Goal: Find specific page/section: Find specific page/section

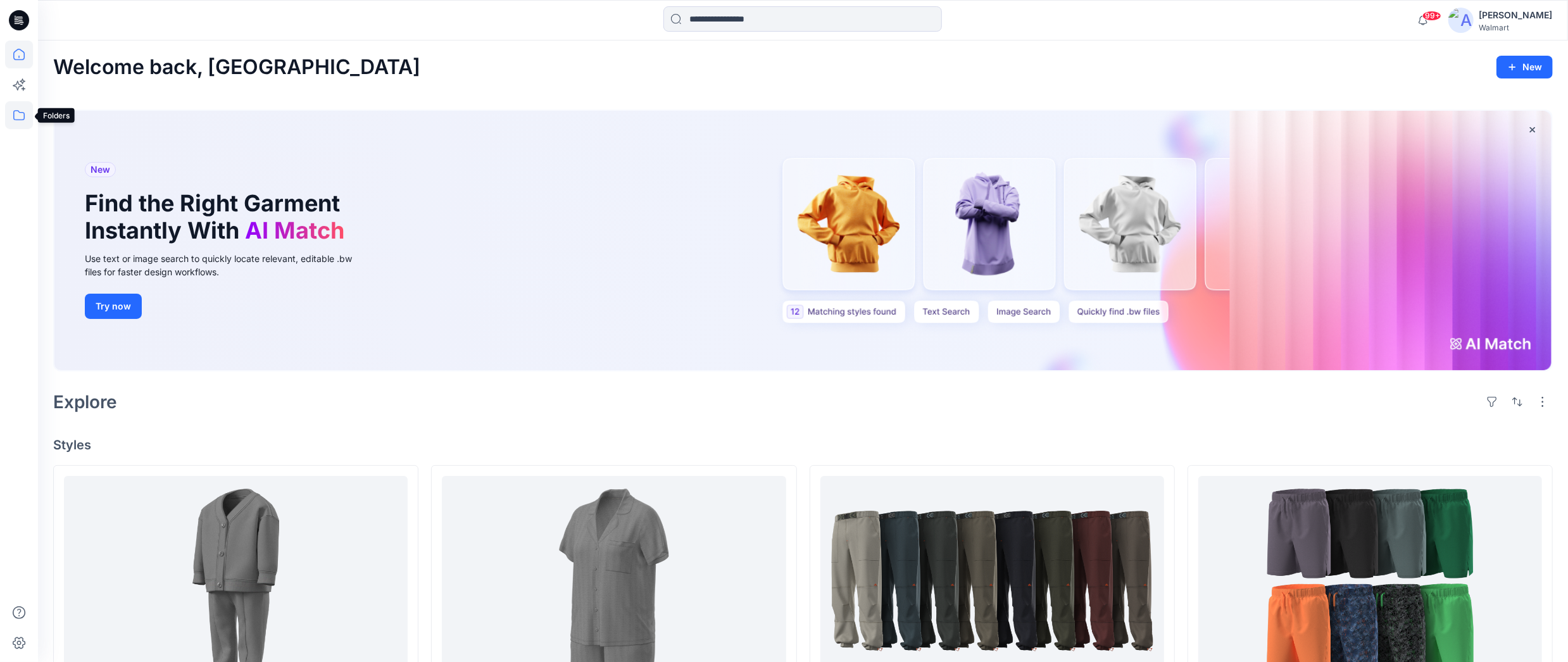
click at [23, 116] on icon at bounding box center [19, 115] width 28 height 28
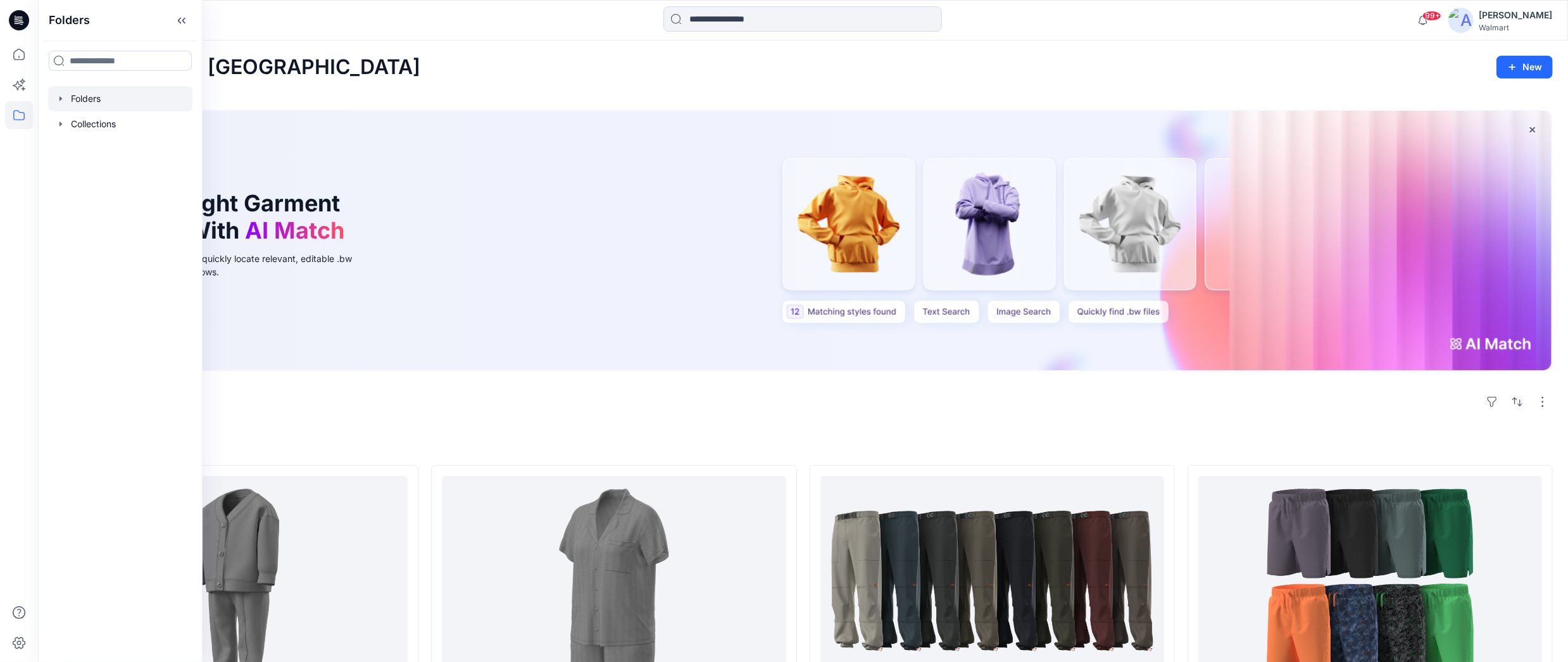
click at [87, 98] on div at bounding box center [121, 99] width 144 height 26
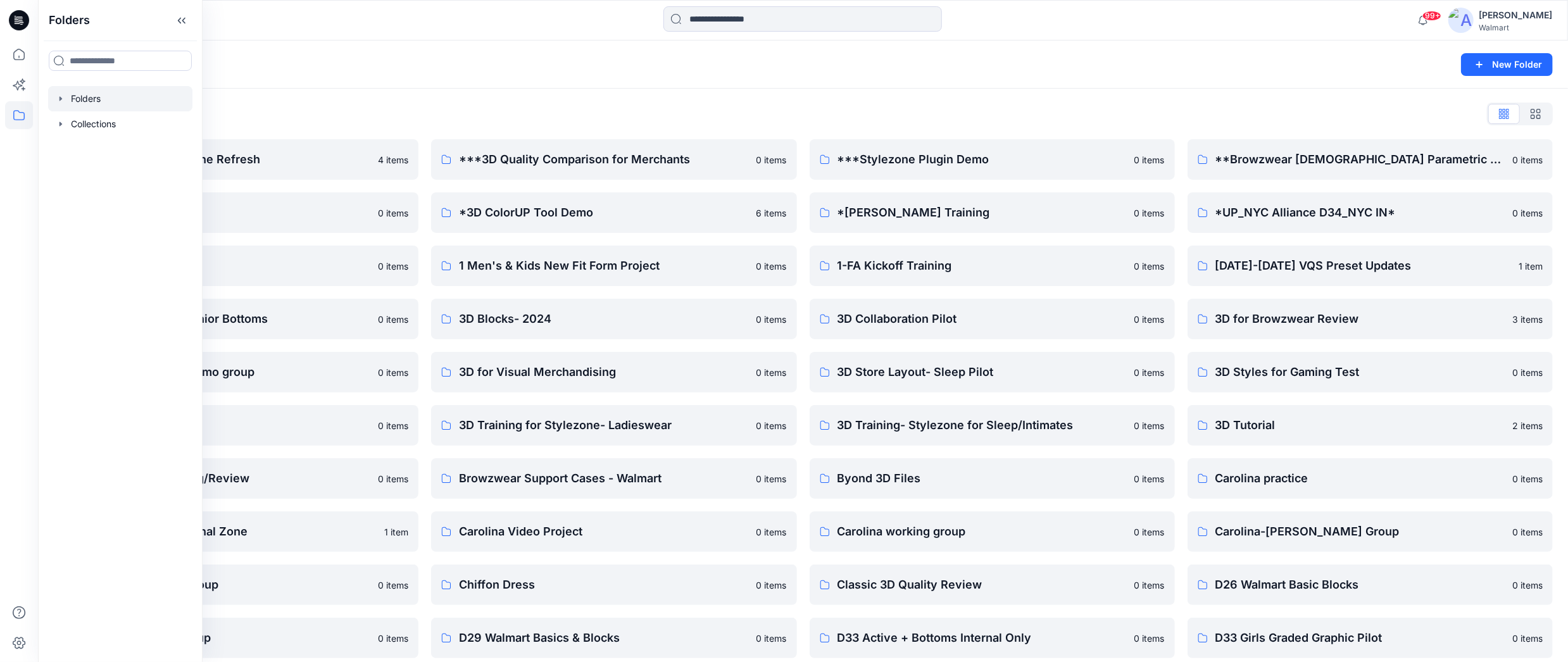
click at [61, 97] on icon "button" at bounding box center [61, 99] width 11 height 11
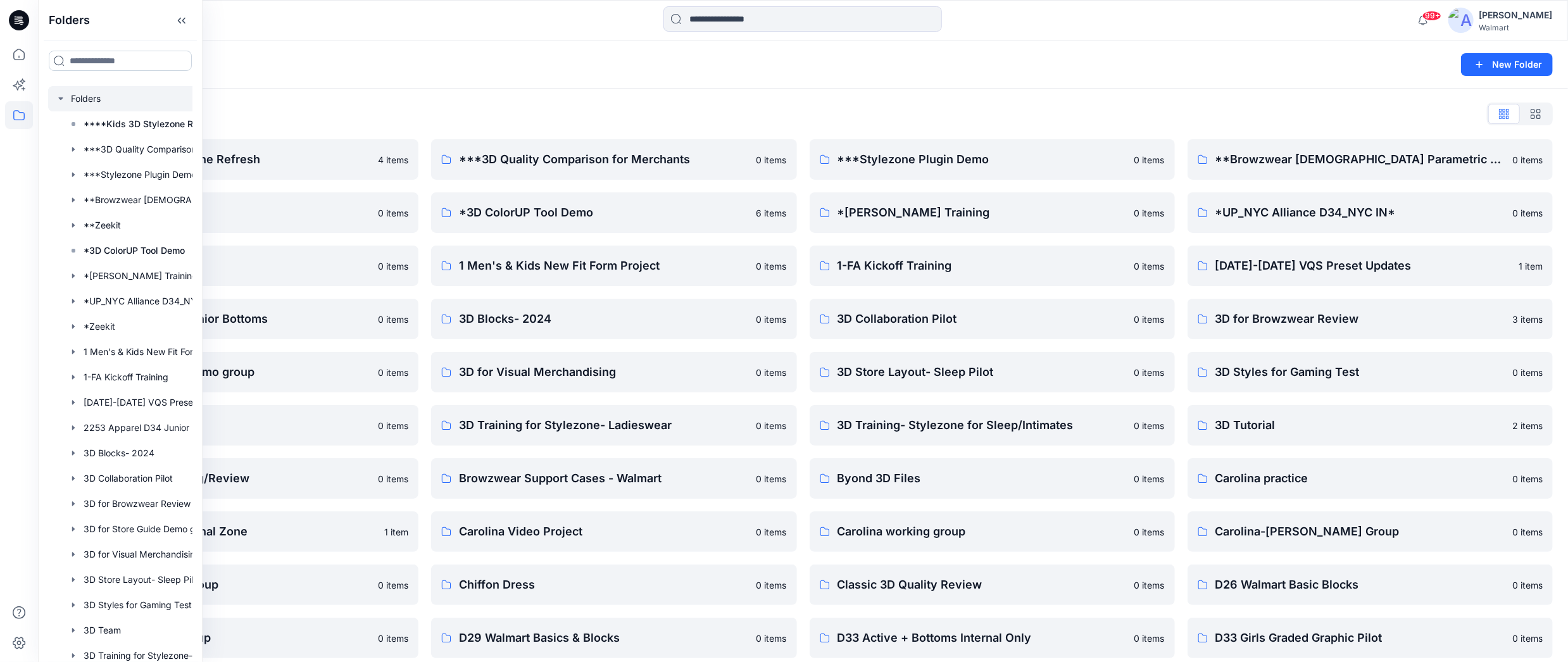
click at [143, 63] on input at bounding box center [120, 61] width 143 height 20
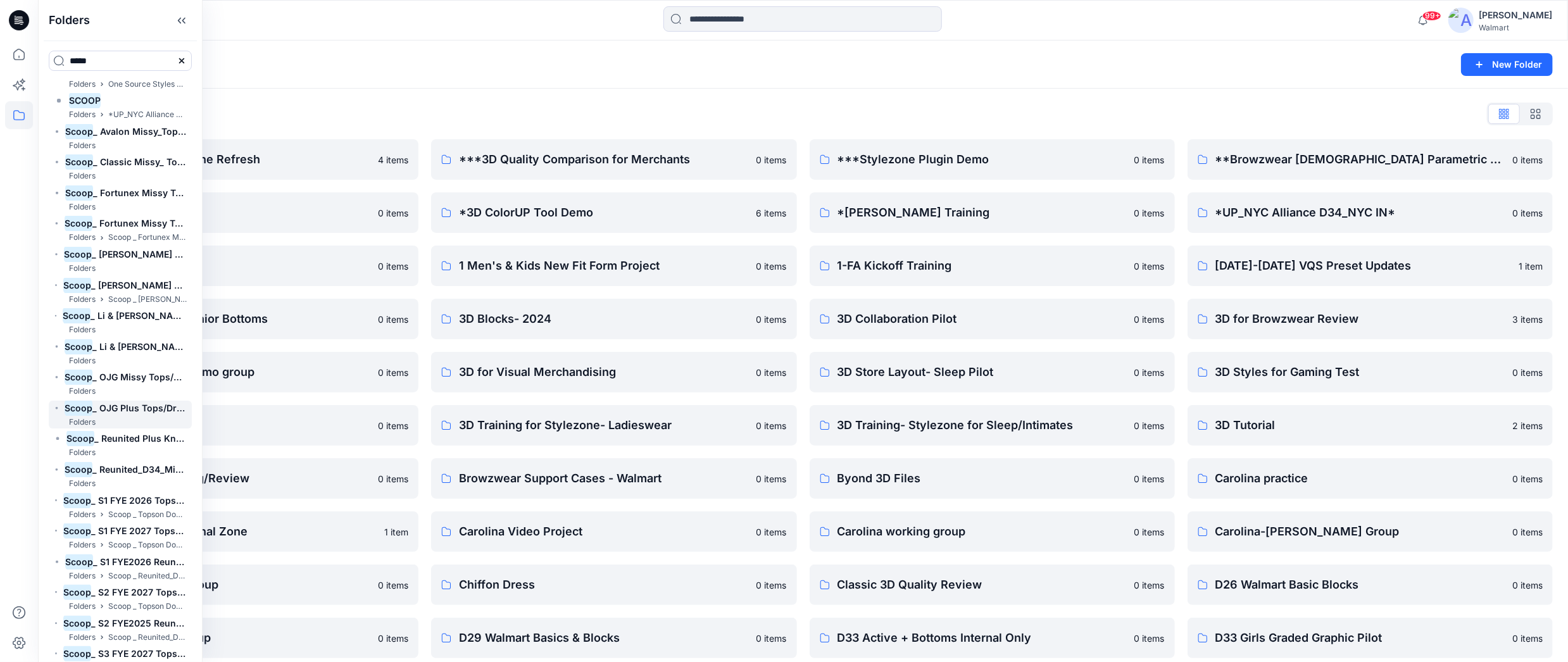
scroll to position [2786, 0]
type input "*****"
click at [158, 315] on span "_ Li & [PERSON_NAME] Knit & Woven Tops Dress Bottoms Outerwear" at bounding box center [240, 314] width 299 height 11
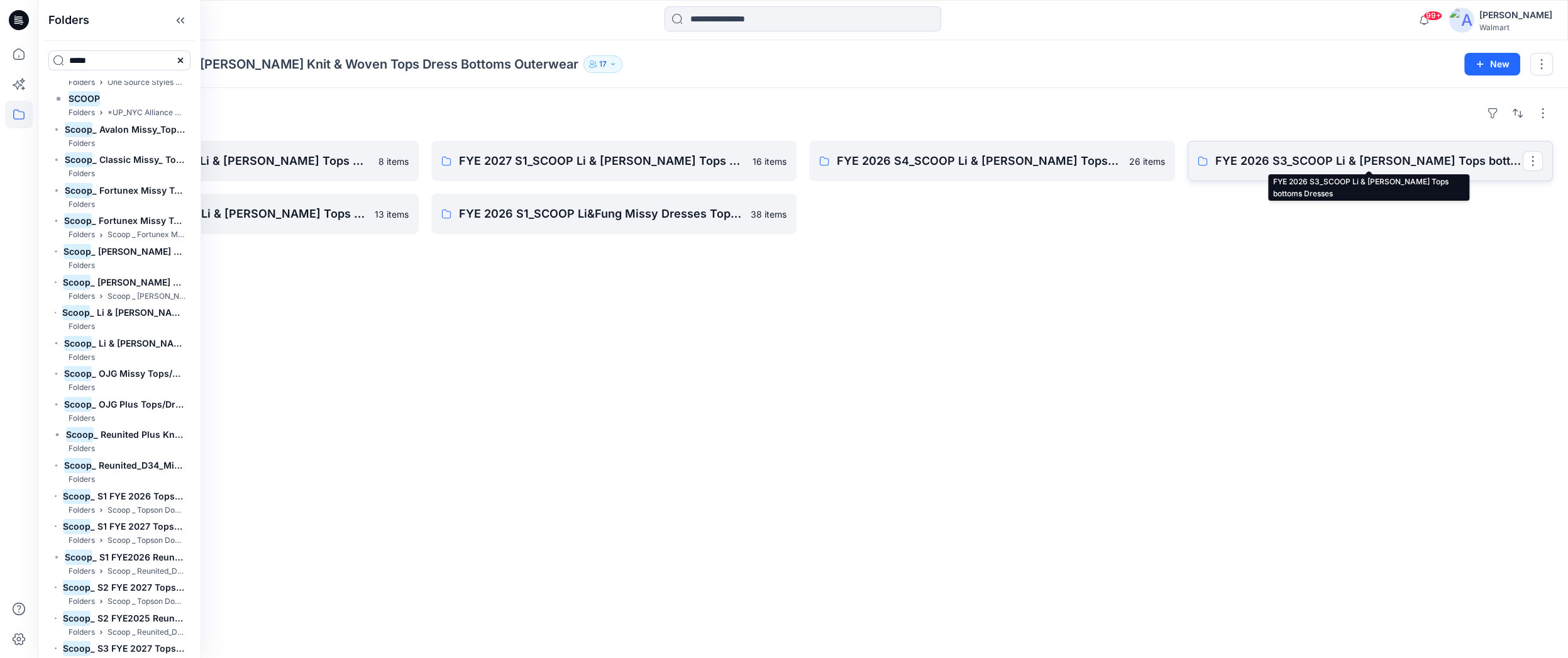
click at [1331, 156] on p "FYE 2026 S3_SCOOP Li & [PERSON_NAME] Tops bottoms Dresses" at bounding box center [1369, 161] width 308 height 18
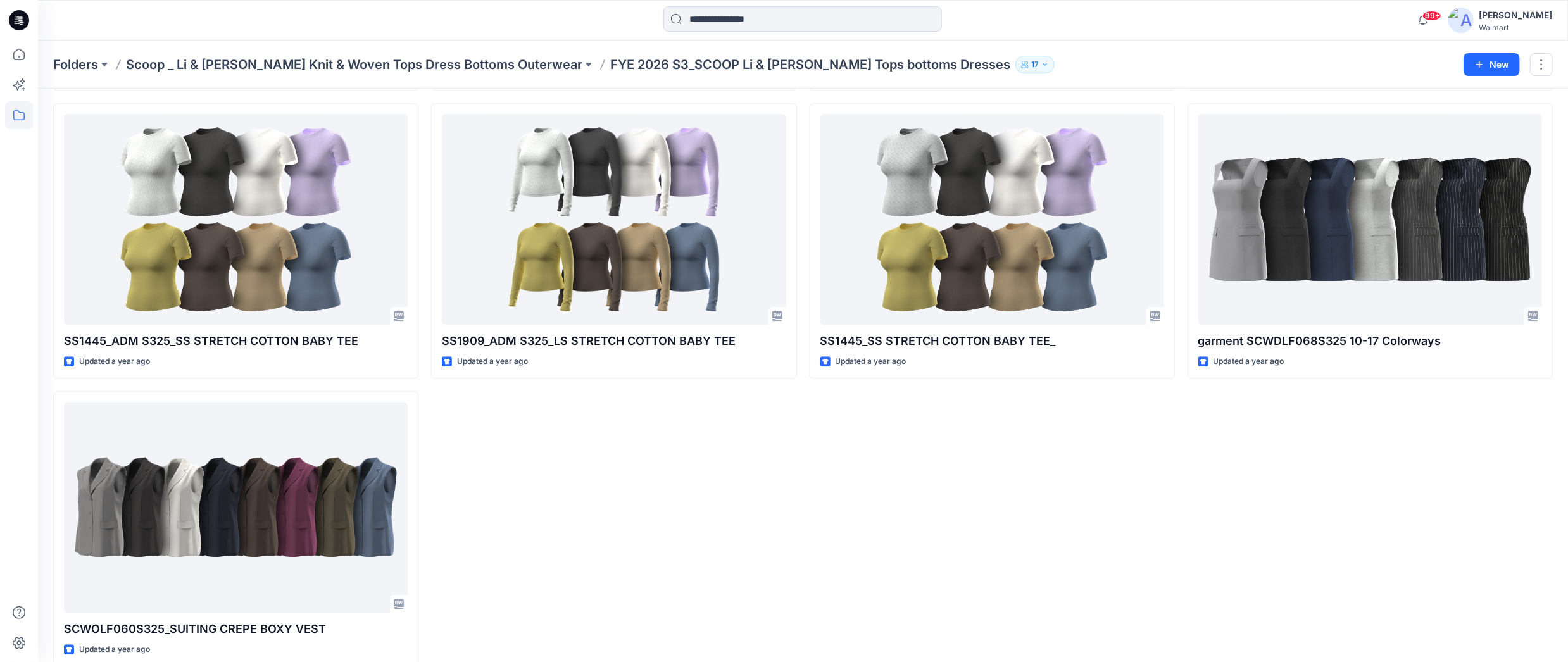
scroll to position [2648, 0]
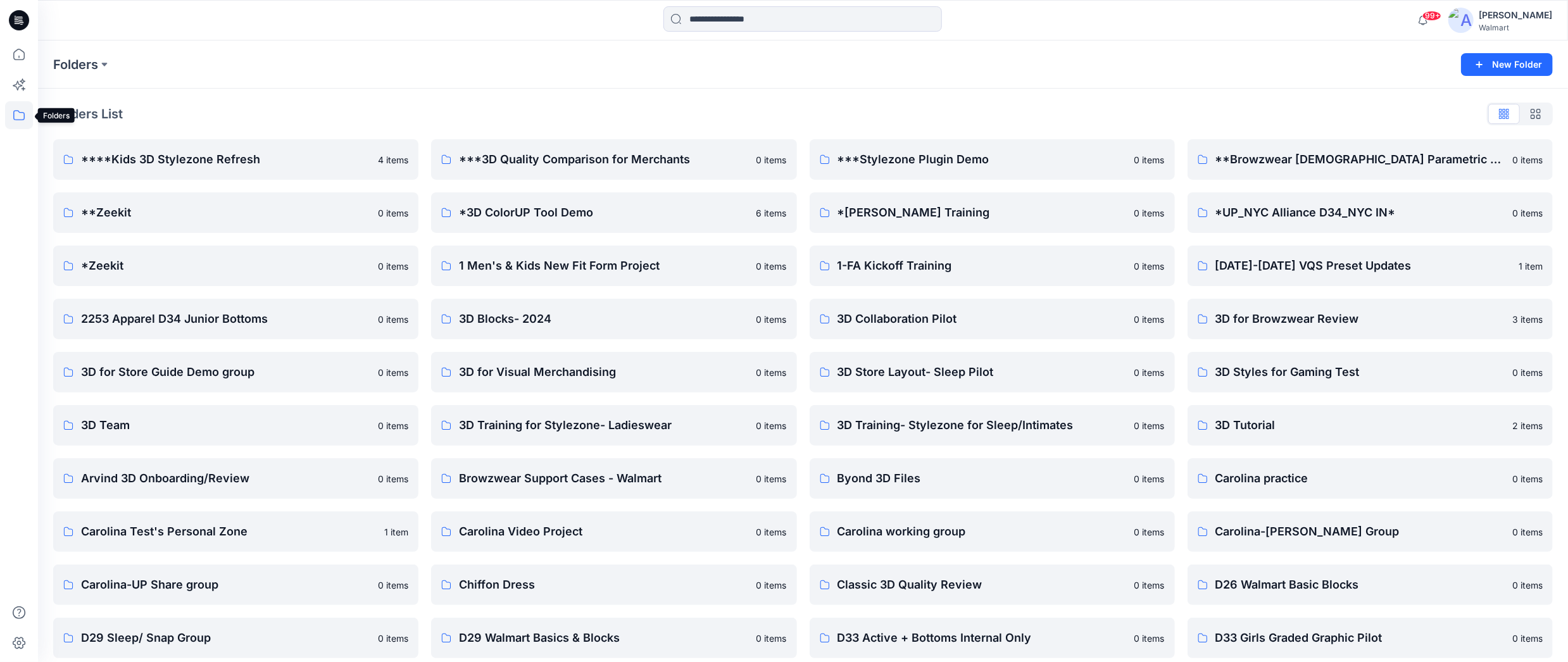
click at [21, 112] on icon at bounding box center [18, 115] width 11 height 11
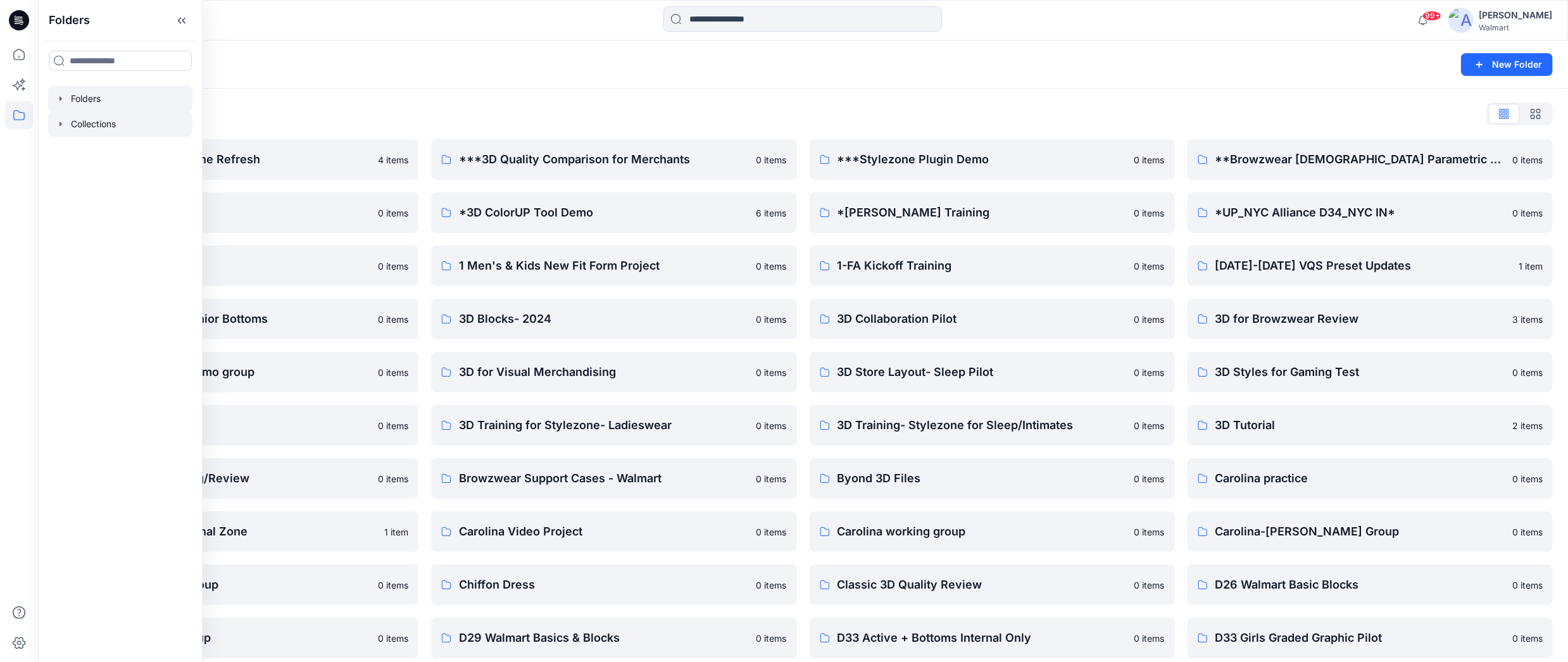
click at [57, 127] on icon "button" at bounding box center [61, 124] width 11 height 11
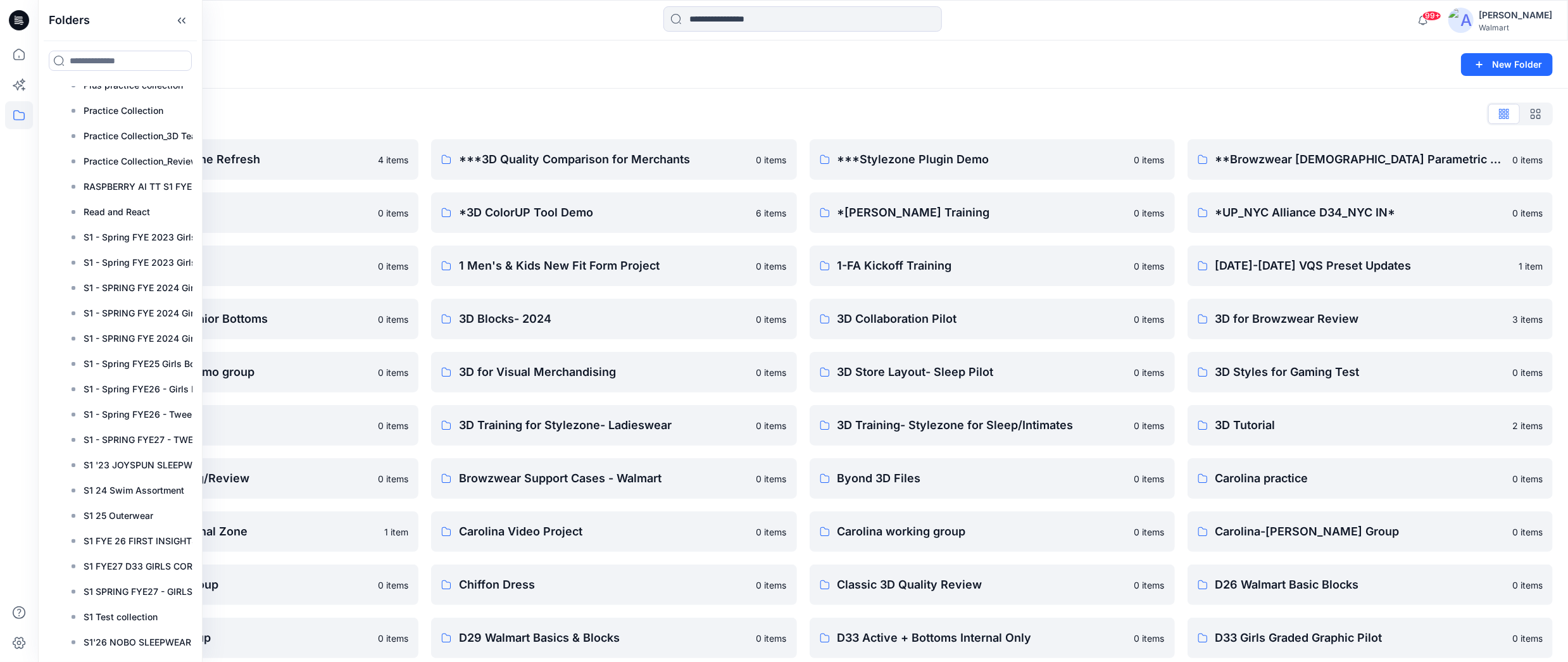
scroll to position [1530, 0]
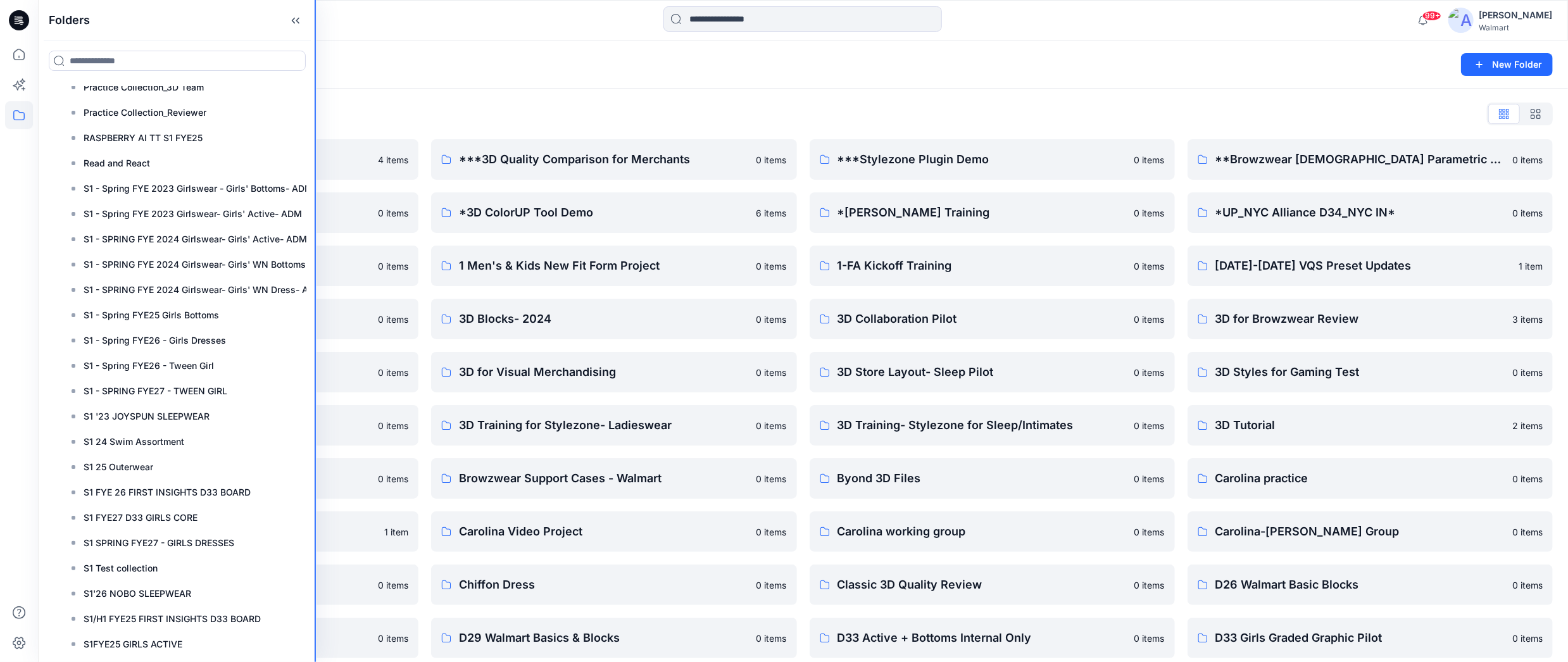
drag, startPoint x: 202, startPoint y: 73, endPoint x: 353, endPoint y: 80, distance: 151.2
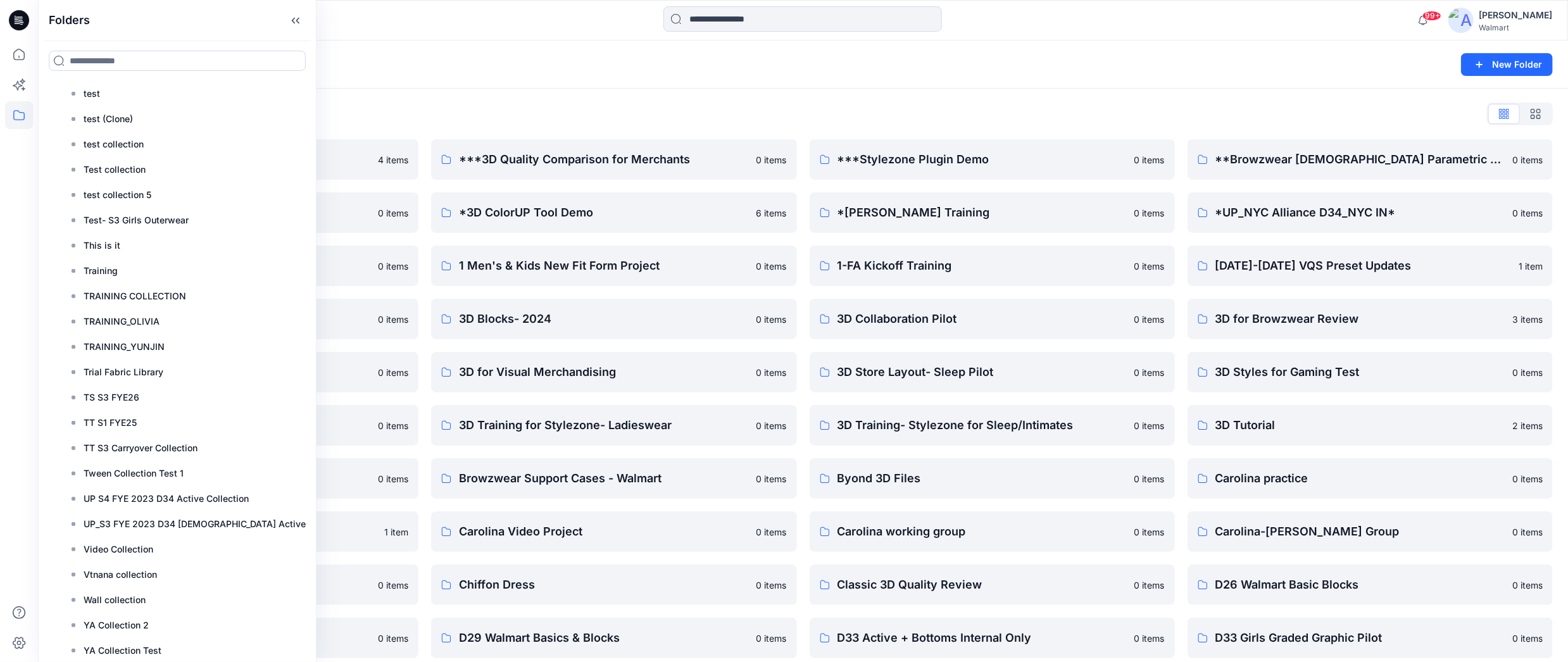
scroll to position [3500, 0]
click at [122, 391] on p "TS S3 FYE26" at bounding box center [111, 395] width 55 height 15
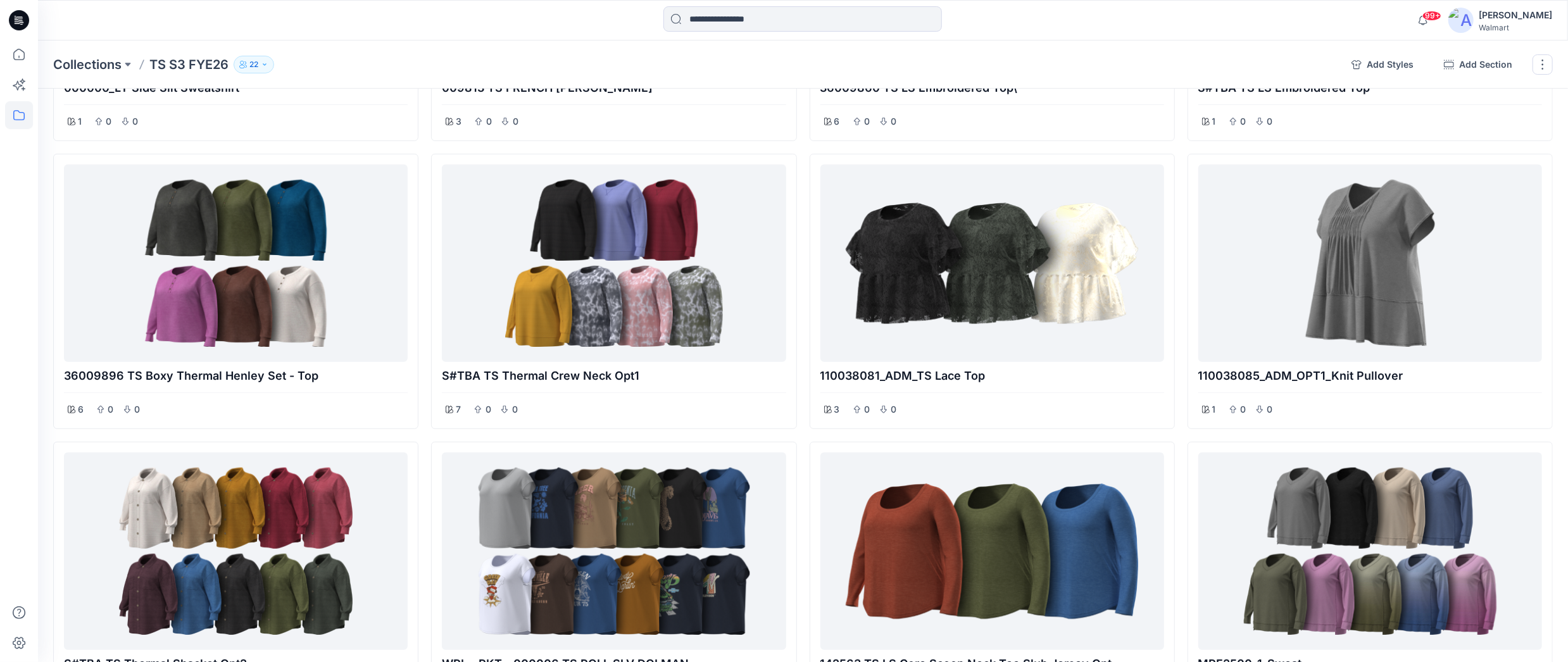
scroll to position [492, 0]
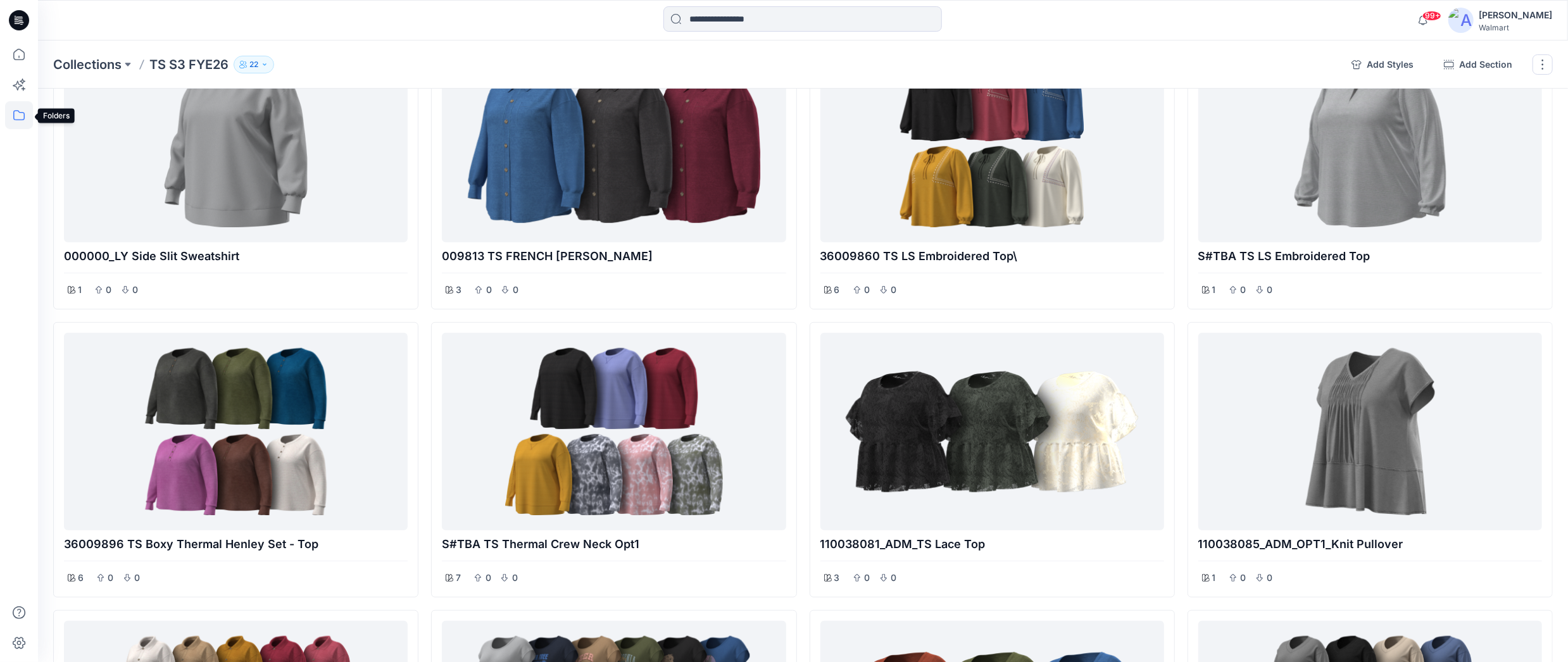
click at [13, 117] on icon at bounding box center [18, 115] width 11 height 11
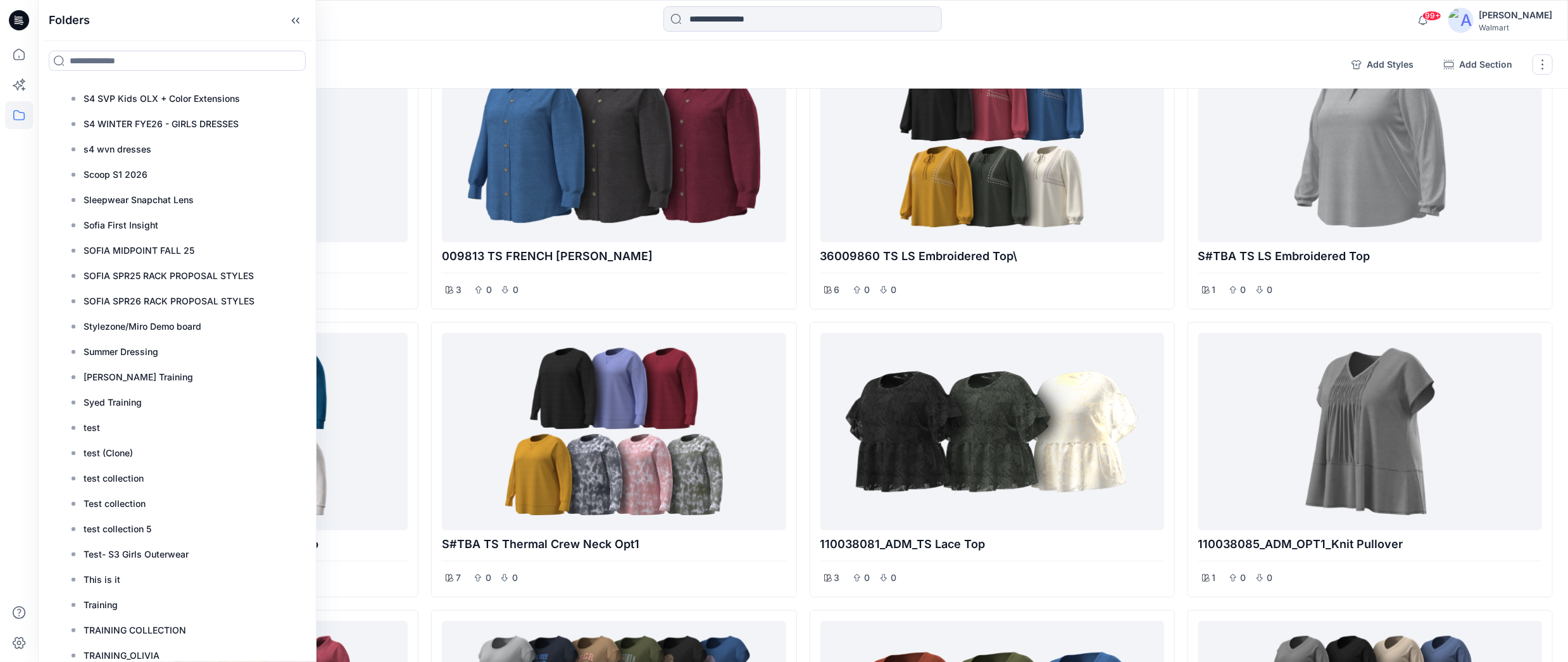
scroll to position [3500, 0]
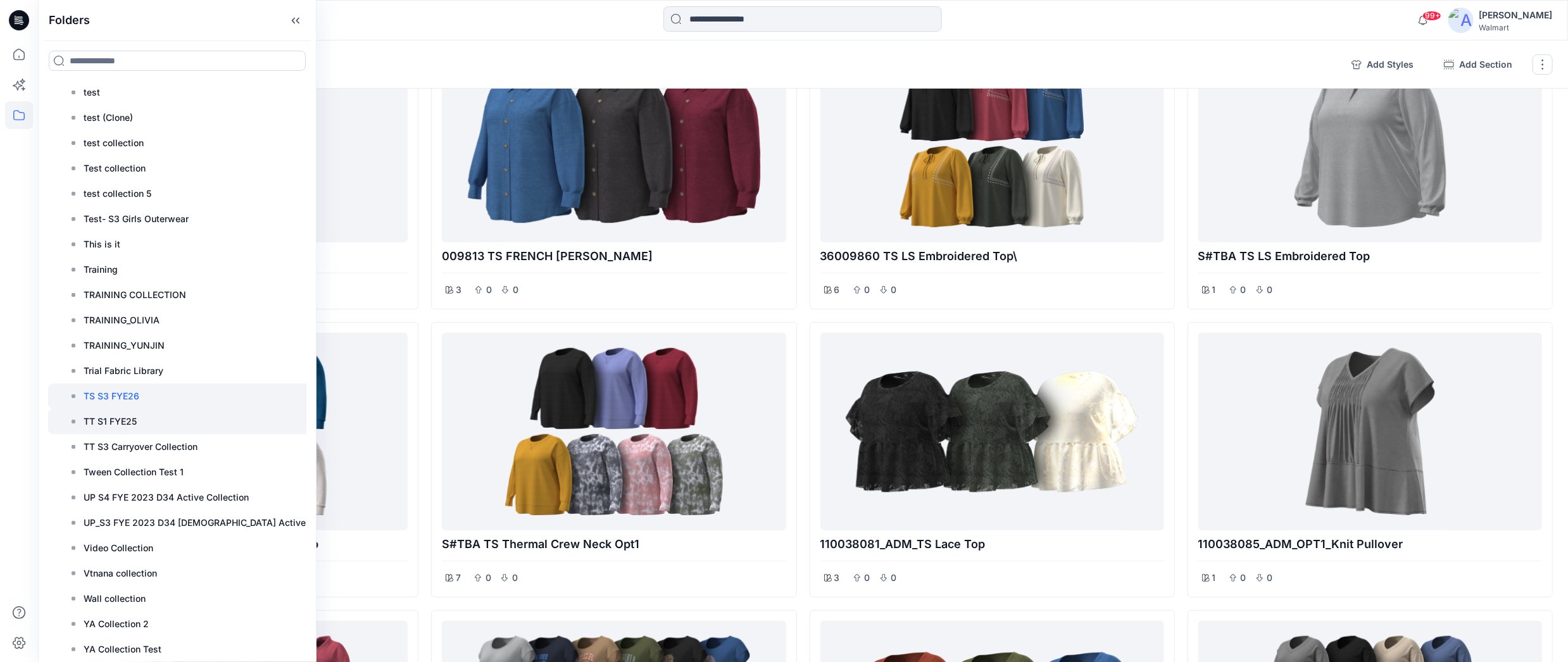
click at [154, 423] on div at bounding box center [194, 421] width 291 height 26
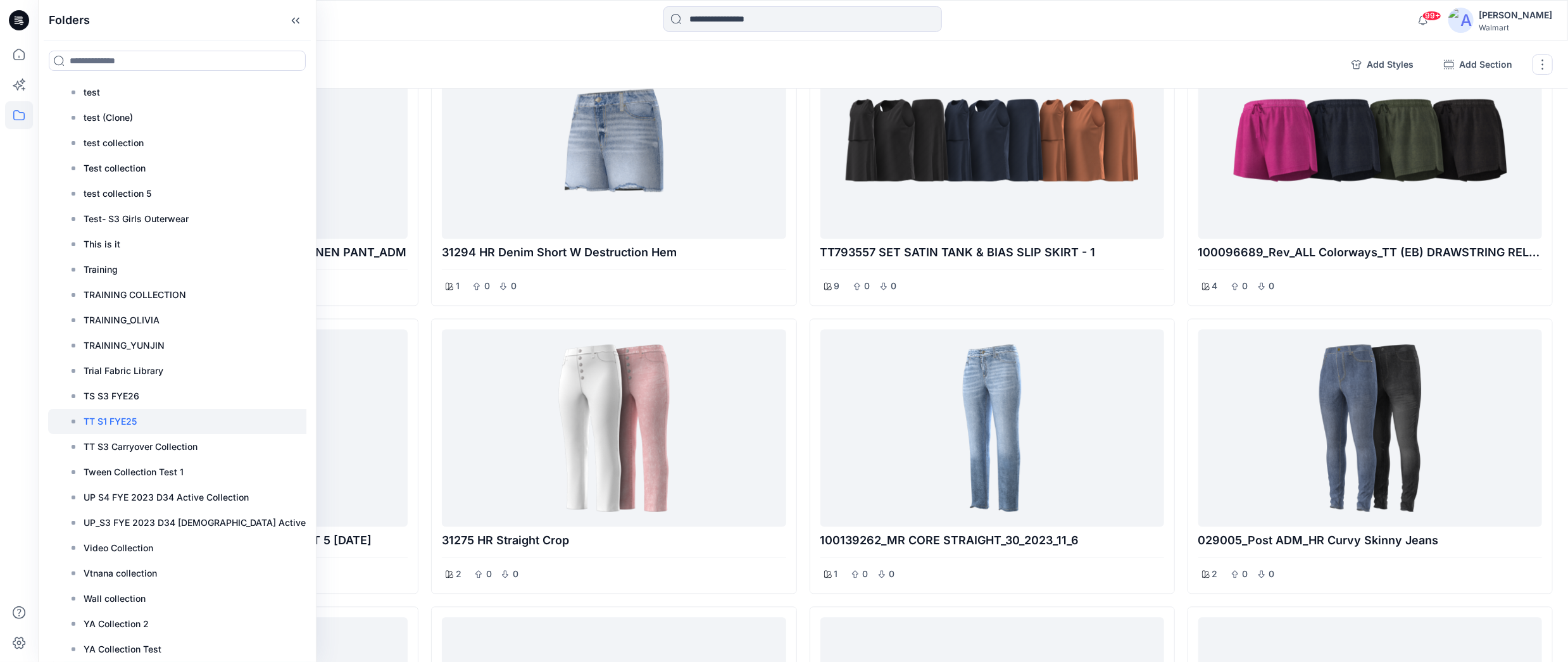
scroll to position [2250, 0]
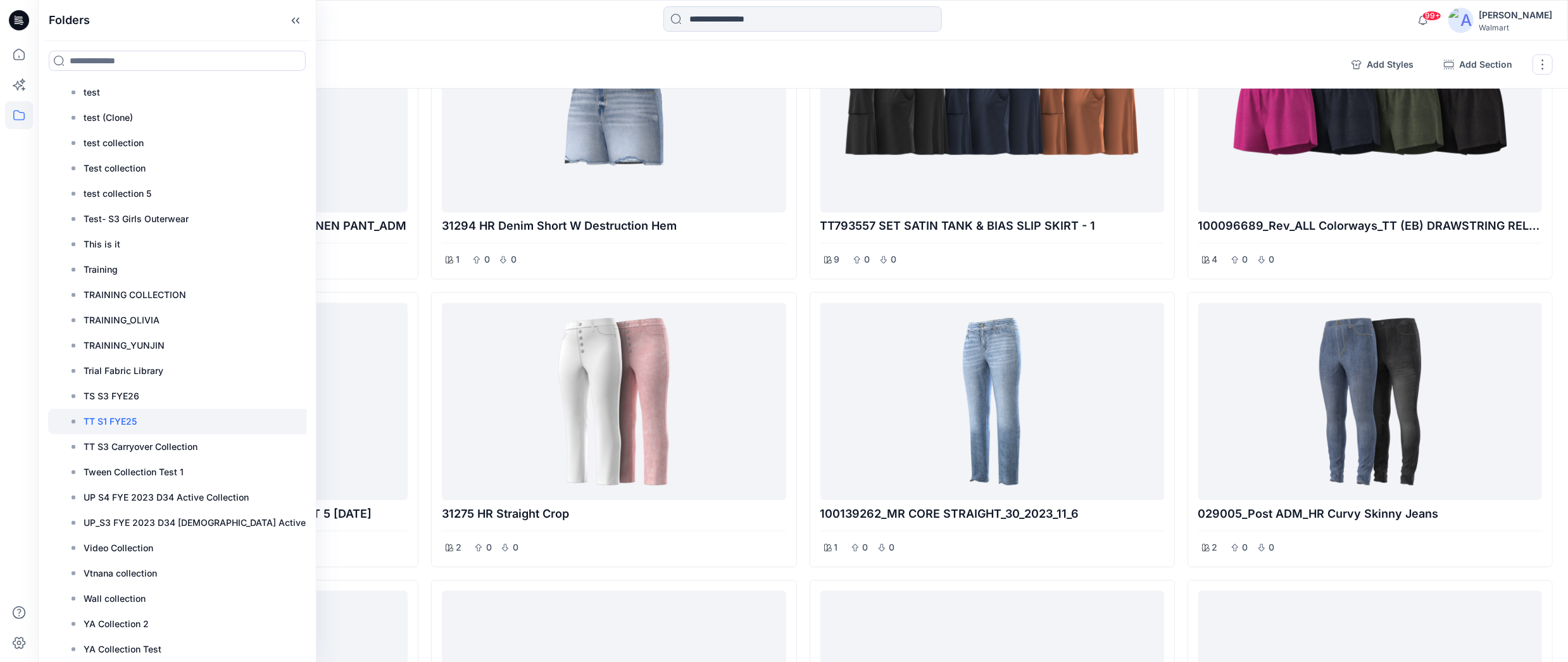
click at [444, 35] on div "99+ Notifications [PERSON_NAME] has updated WT3623424_WT POINTELLE SHORTIE NOTC…" at bounding box center [803, 20] width 1530 height 40
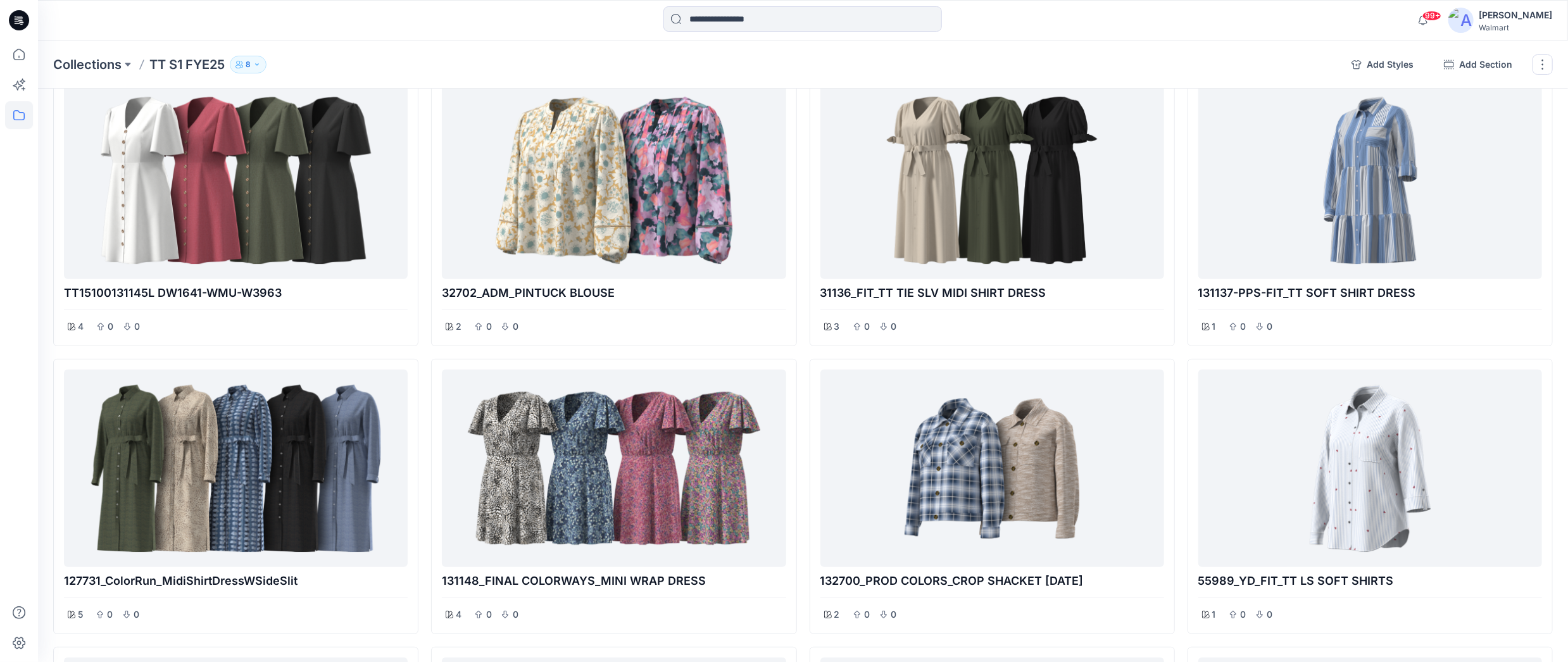
scroll to position [4571, 0]
click at [1338, 158] on div at bounding box center [1370, 180] width 334 height 188
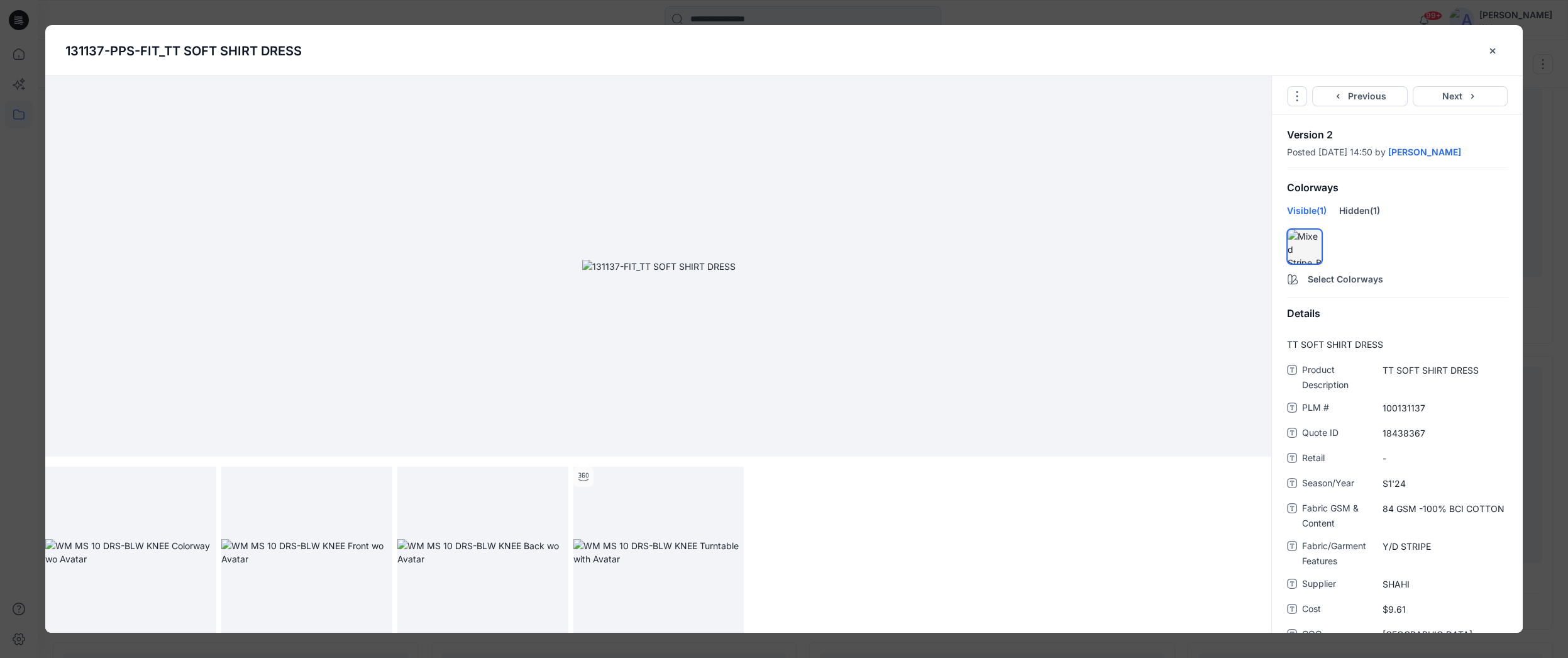
drag, startPoint x: 384, startPoint y: 236, endPoint x: 401, endPoint y: 244, distance: 18.8
click at [140, 539] on img at bounding box center [131, 552] width 171 height 26
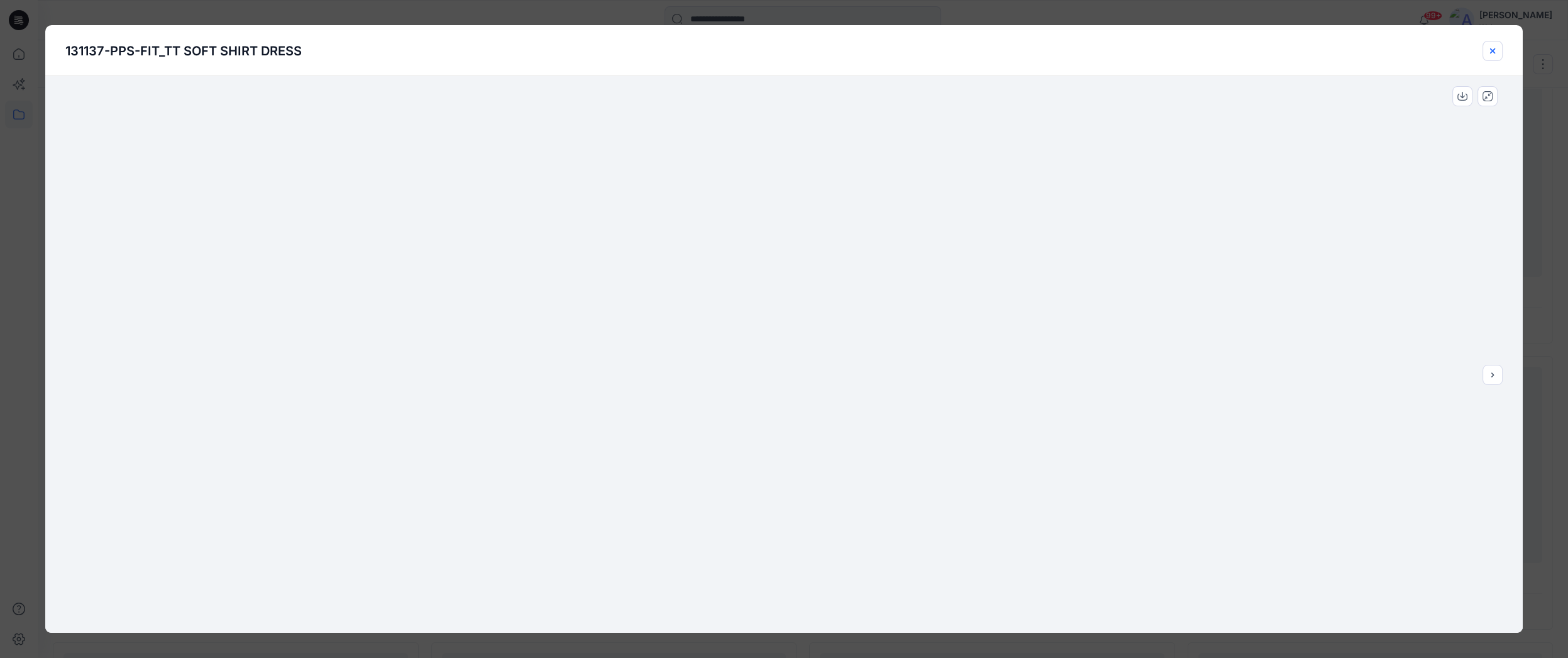
click at [1491, 48] on icon "close-btn" at bounding box center [1493, 51] width 5 height 5
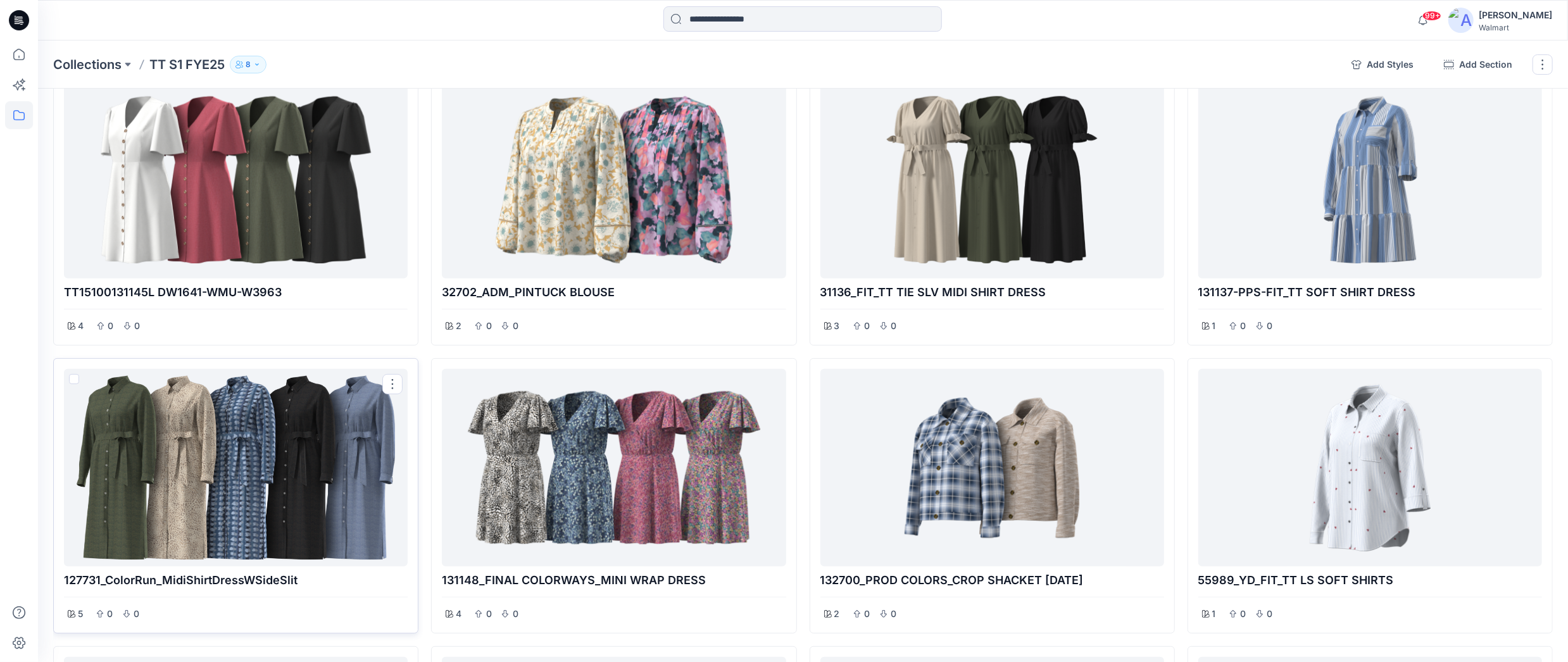
click at [306, 428] on div at bounding box center [235, 467] width 334 height 188
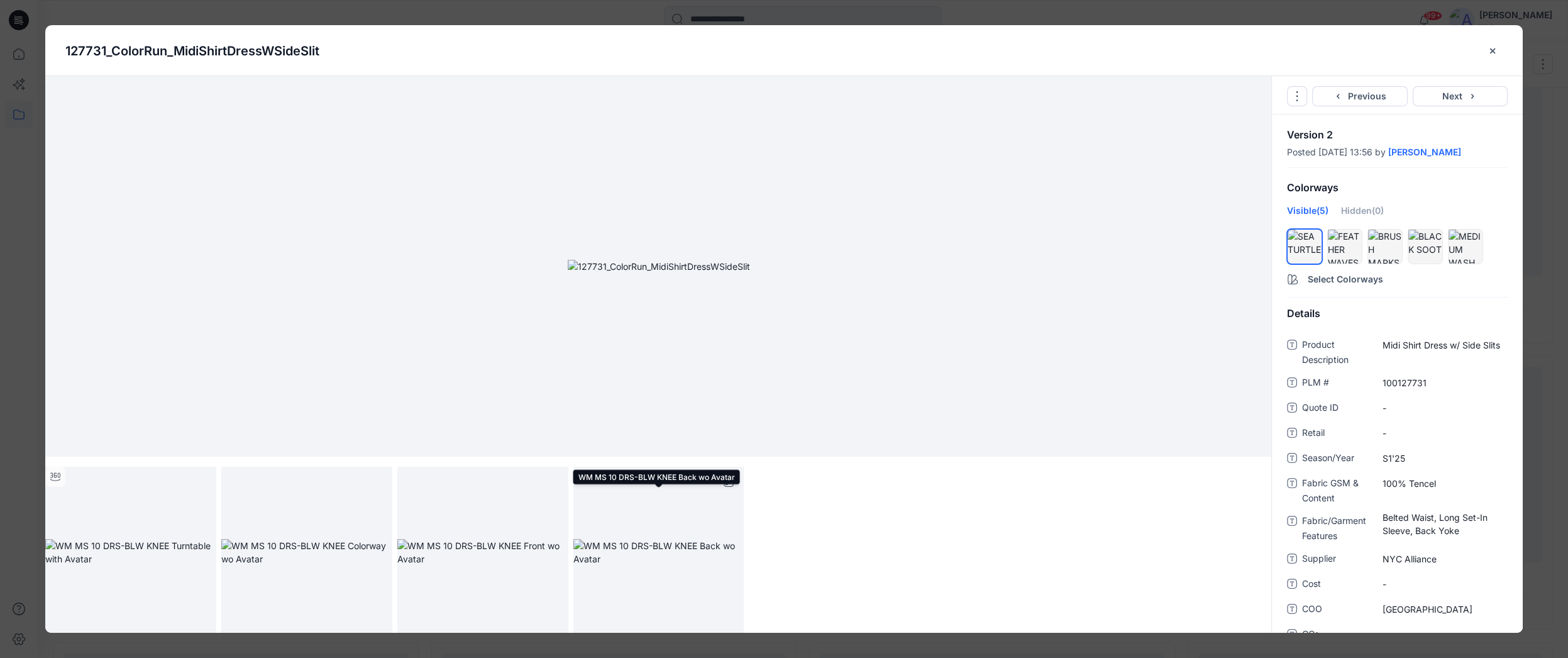
click at [660, 539] on img at bounding box center [659, 552] width 171 height 26
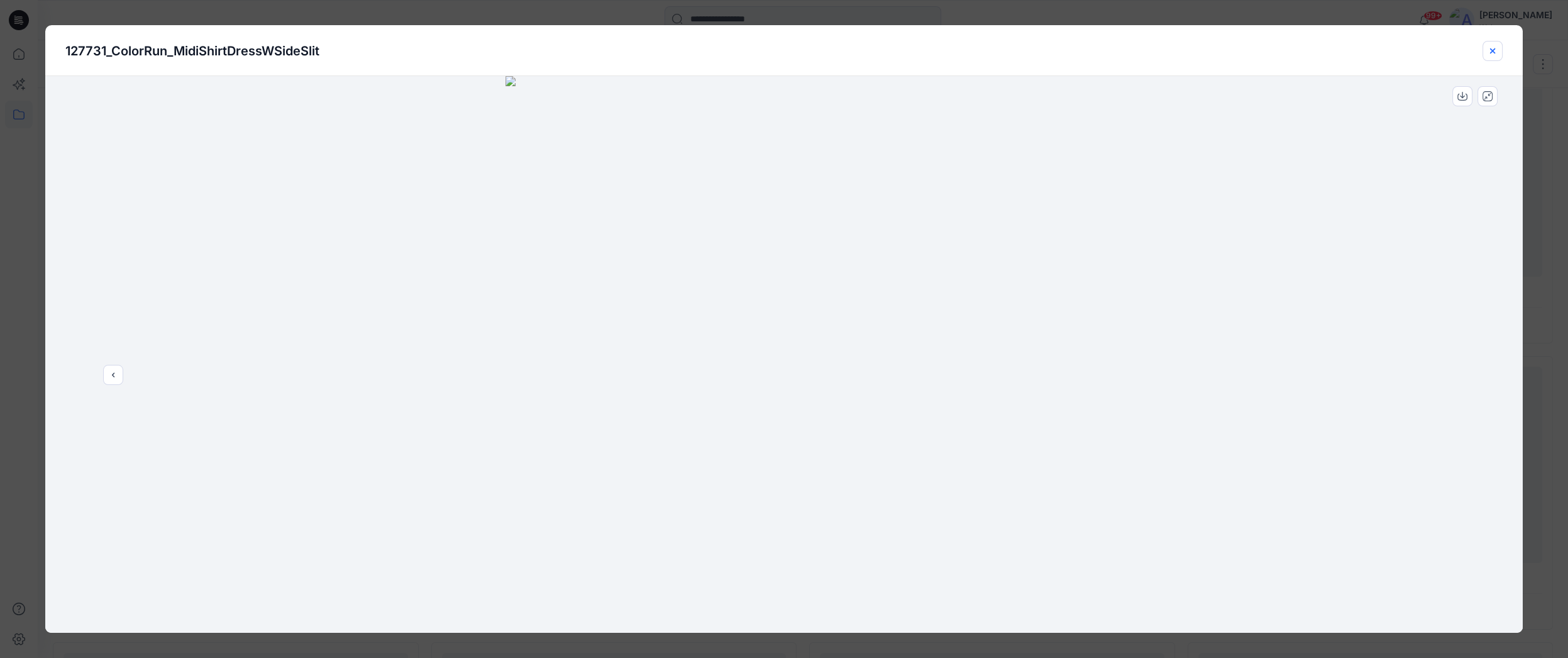
click at [1492, 52] on icon "close-btn" at bounding box center [1493, 51] width 10 height 10
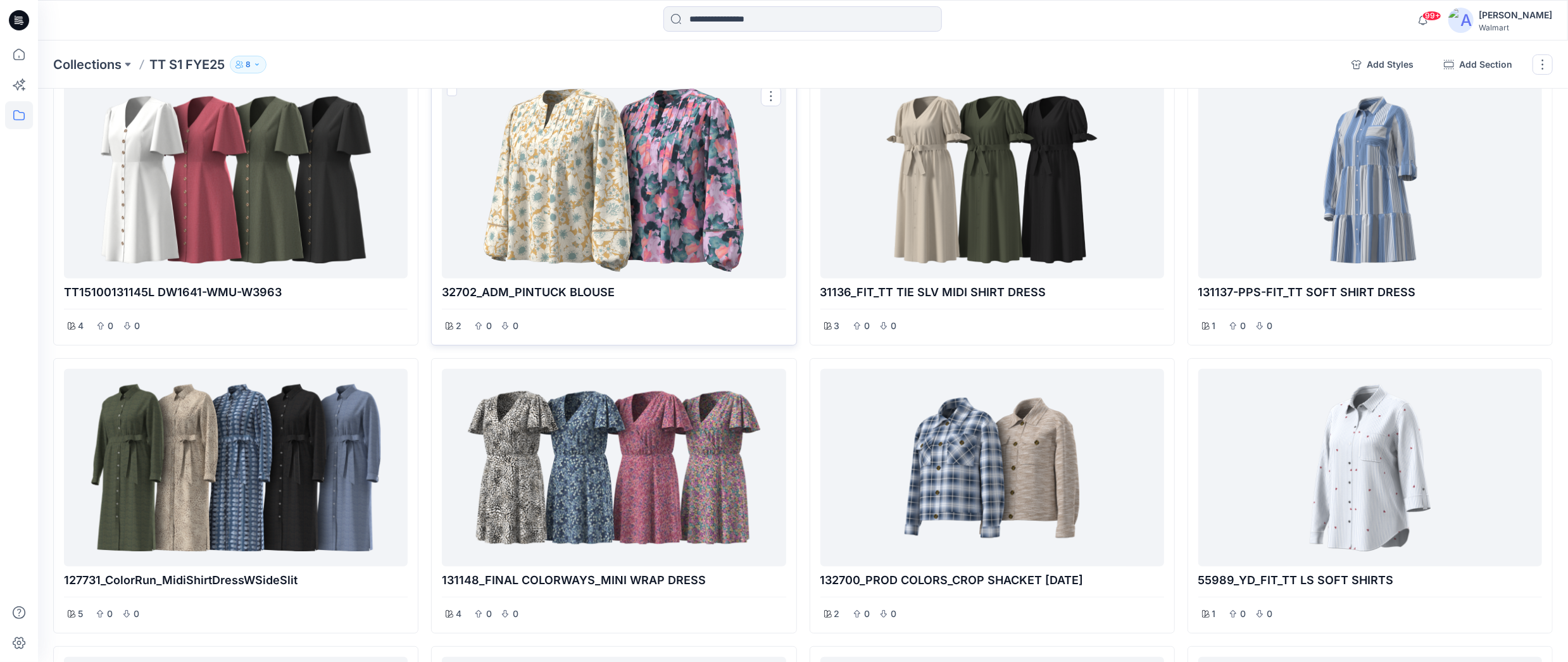
click at [582, 154] on div at bounding box center [614, 180] width 334 height 188
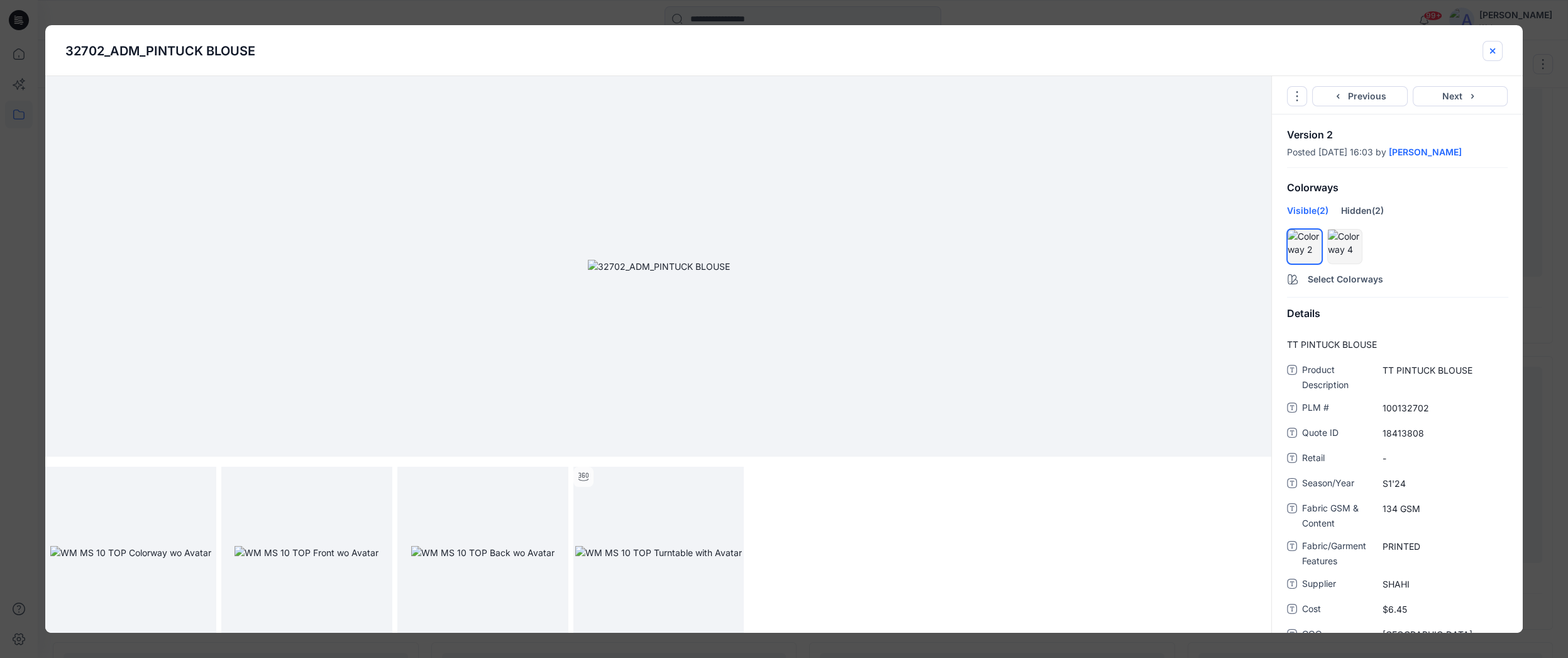
click at [1491, 52] on icon "close-btn" at bounding box center [1493, 51] width 10 height 10
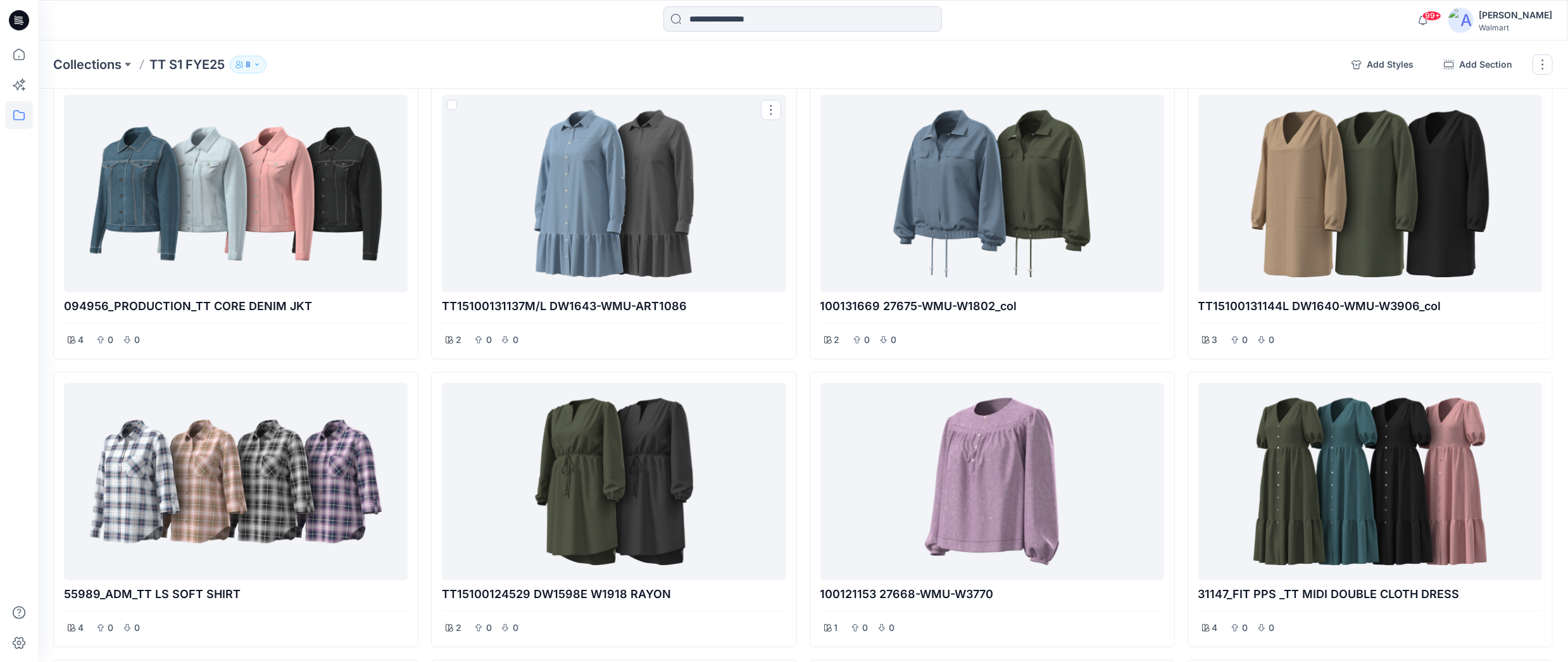
scroll to position [5134, 0]
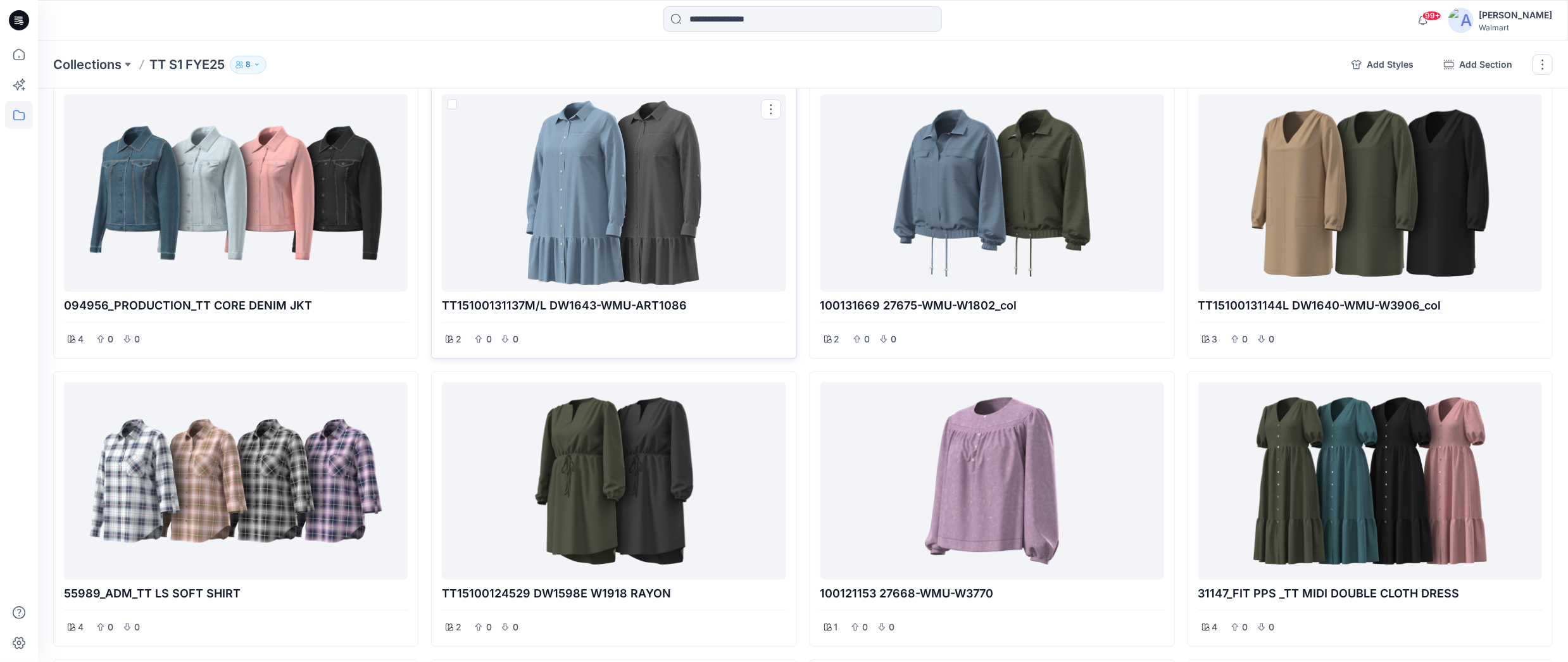
click at [652, 234] on div at bounding box center [614, 193] width 334 height 188
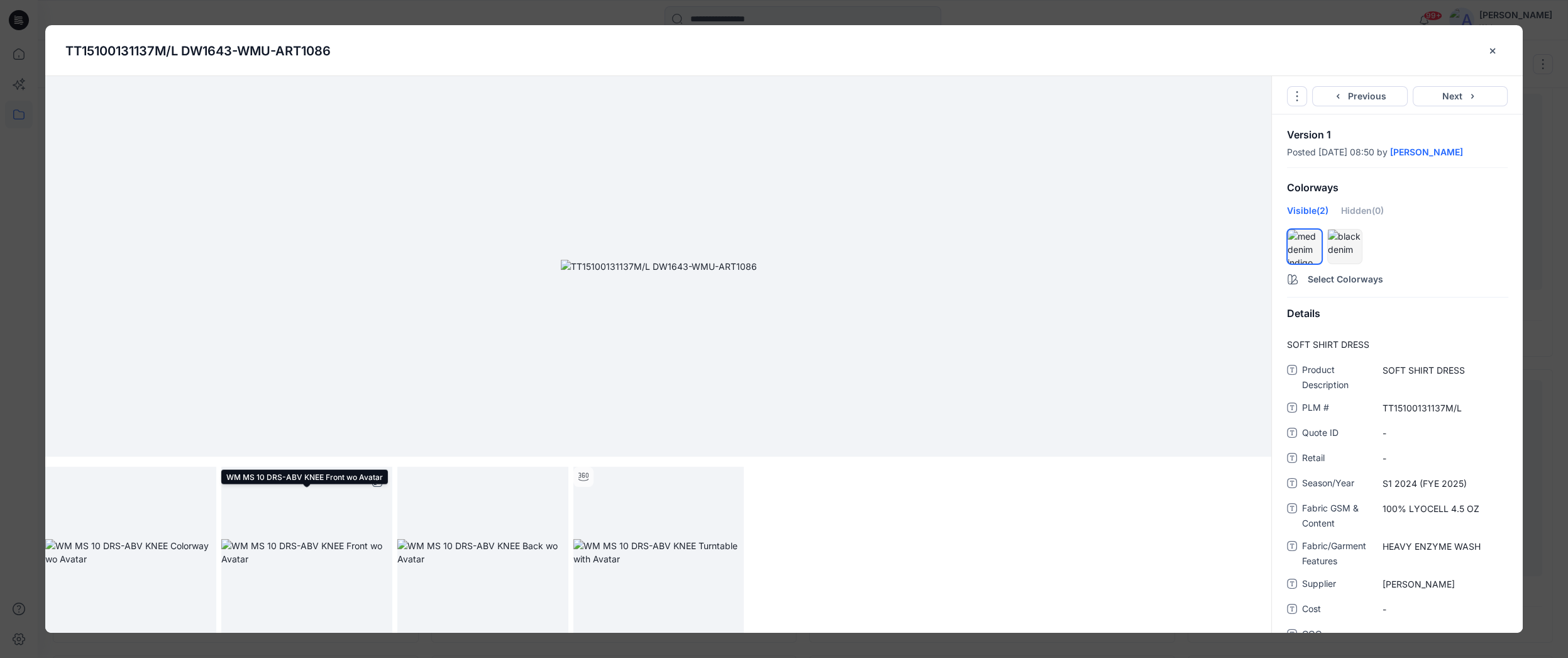
click at [310, 565] on img at bounding box center [307, 552] width 171 height 26
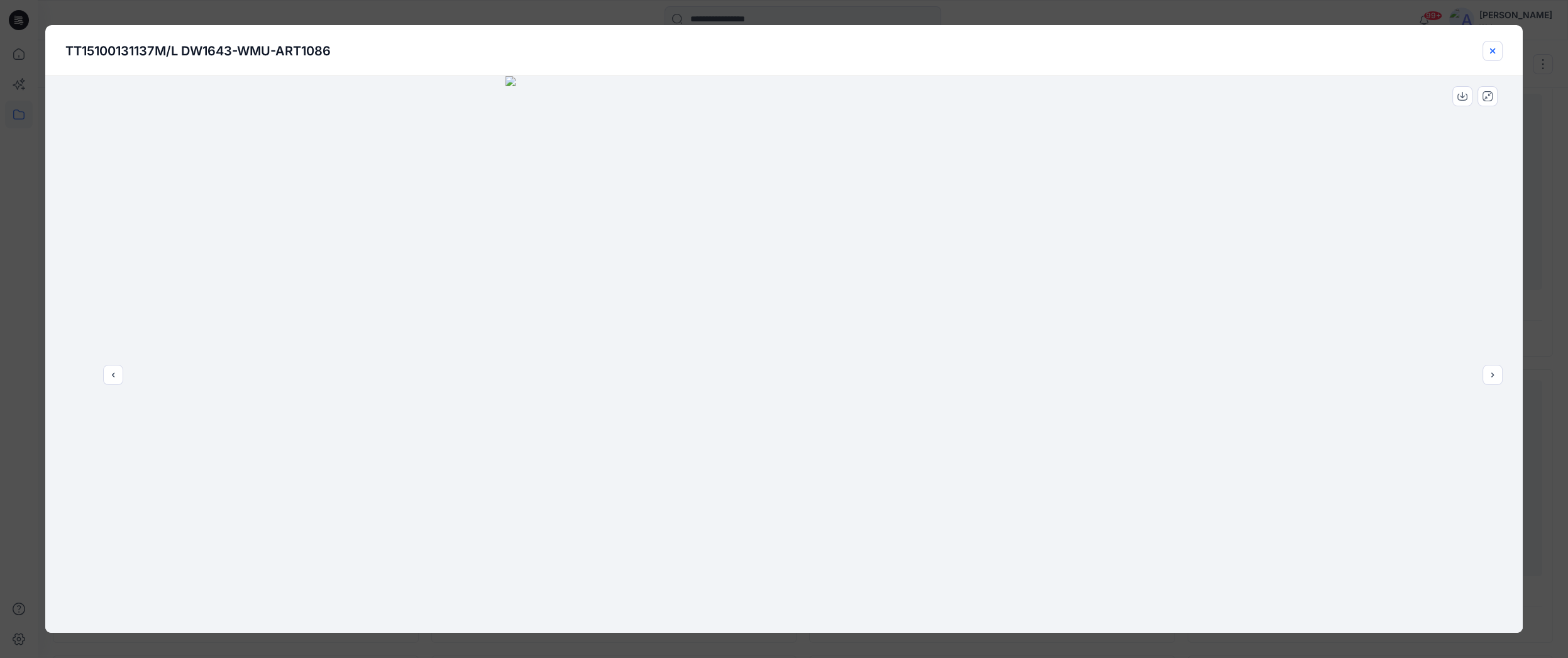
click at [1499, 44] on button "close-btn" at bounding box center [1492, 51] width 20 height 20
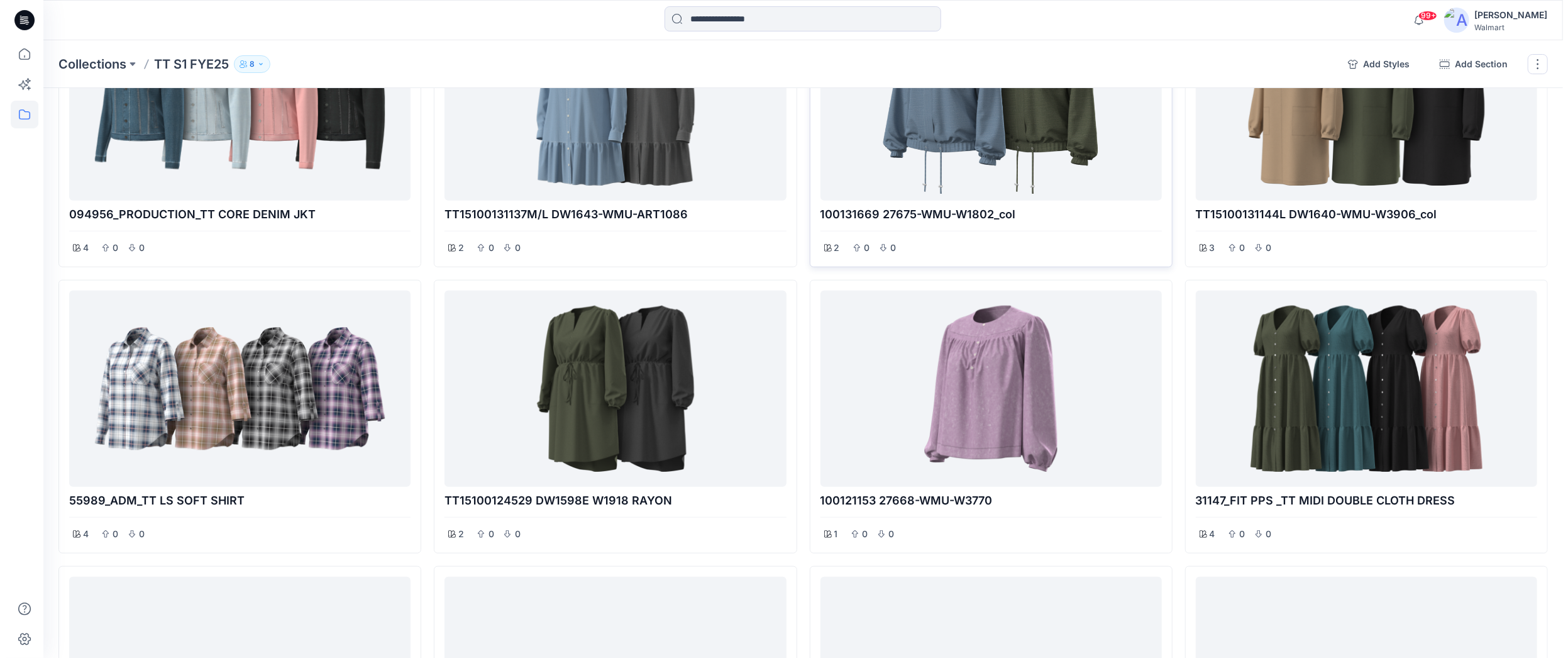
scroll to position [5242, 0]
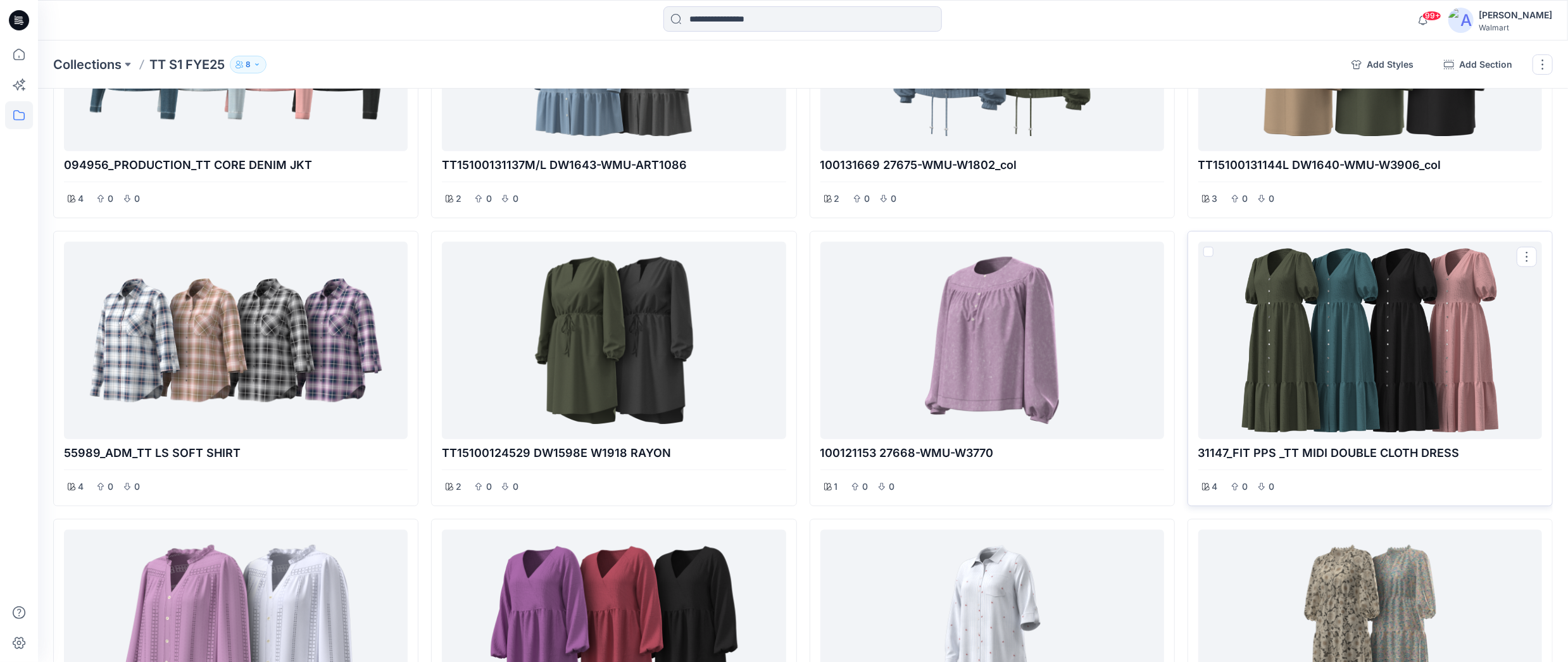
click at [1320, 333] on div at bounding box center [1370, 340] width 334 height 188
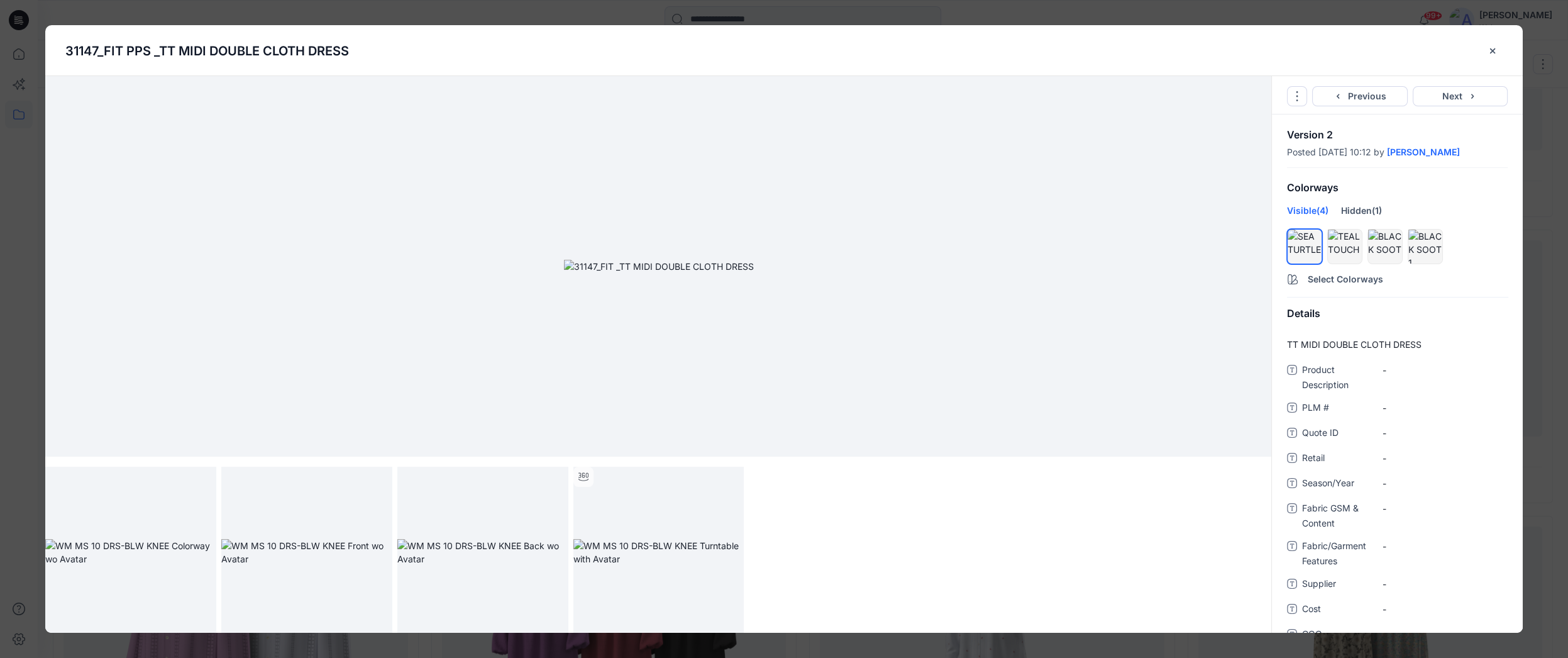
scroll to position [0, 0]
click at [754, 273] on img at bounding box center [659, 266] width 190 height 13
click at [1424, 186] on div "Colorways" at bounding box center [1397, 187] width 251 height 32
click at [1390, 102] on button "Previous" at bounding box center [1360, 96] width 95 height 20
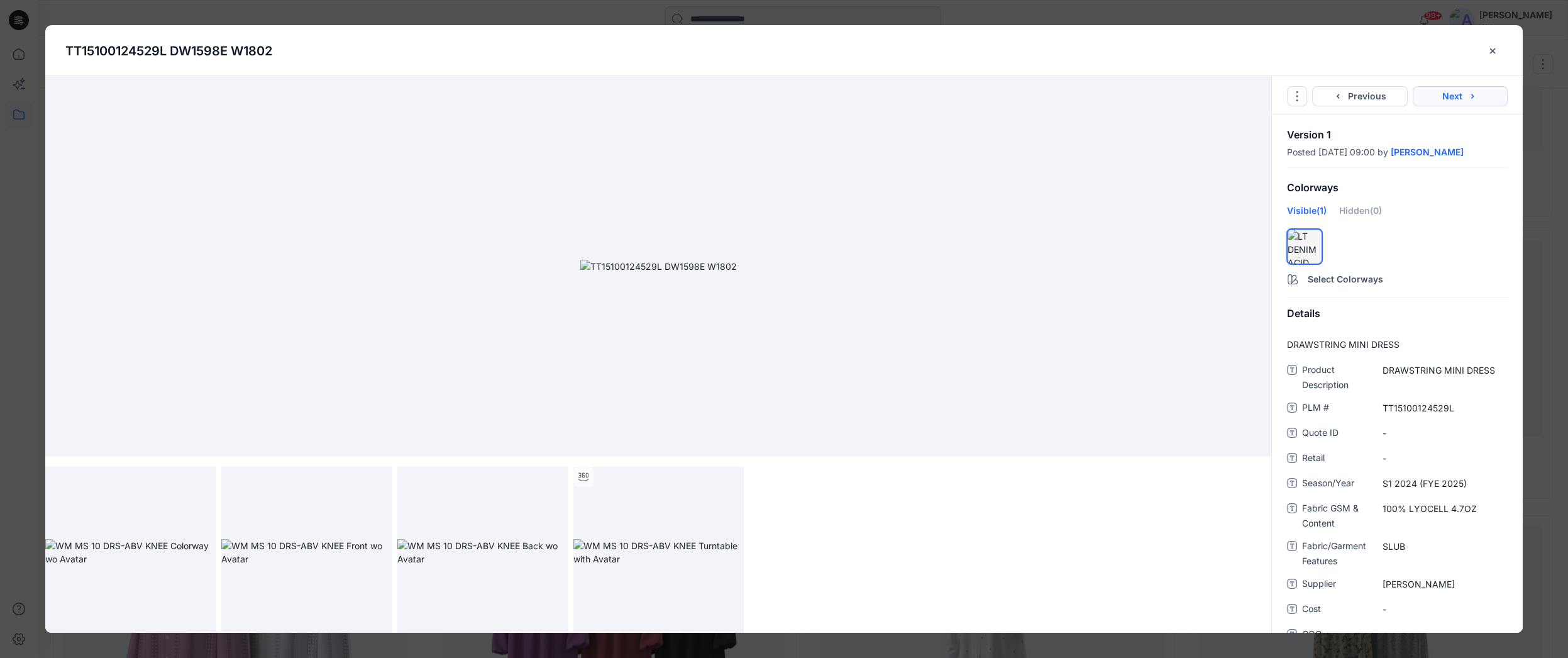
click at [1461, 94] on button "Next" at bounding box center [1460, 96] width 95 height 20
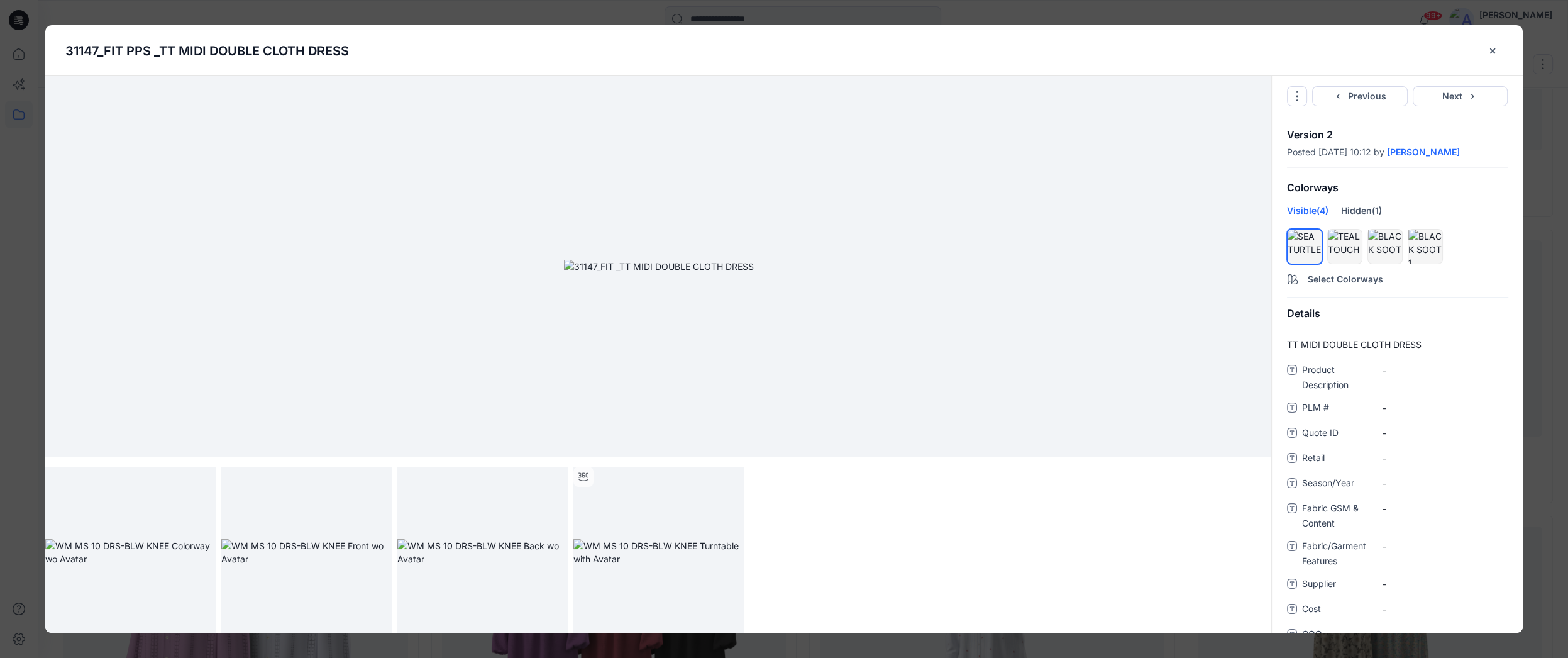
click at [1319, 137] on p "Version 2" at bounding box center [1397, 135] width 220 height 10
click at [1298, 95] on icon "Options" at bounding box center [1298, 96] width 10 height 10
click at [1303, 130] on link "Go to Original Style" at bounding box center [1297, 126] width 152 height 25
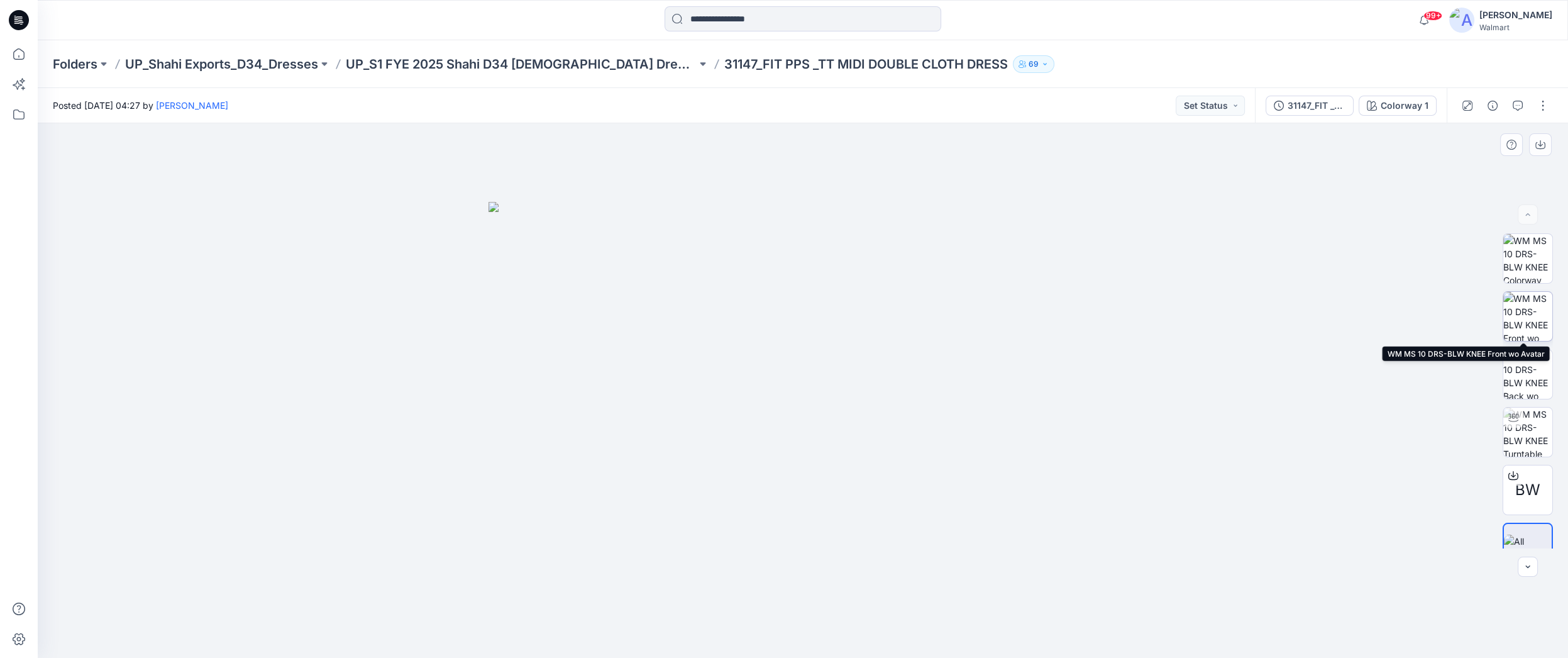
click at [1536, 305] on img at bounding box center [1528, 317] width 49 height 49
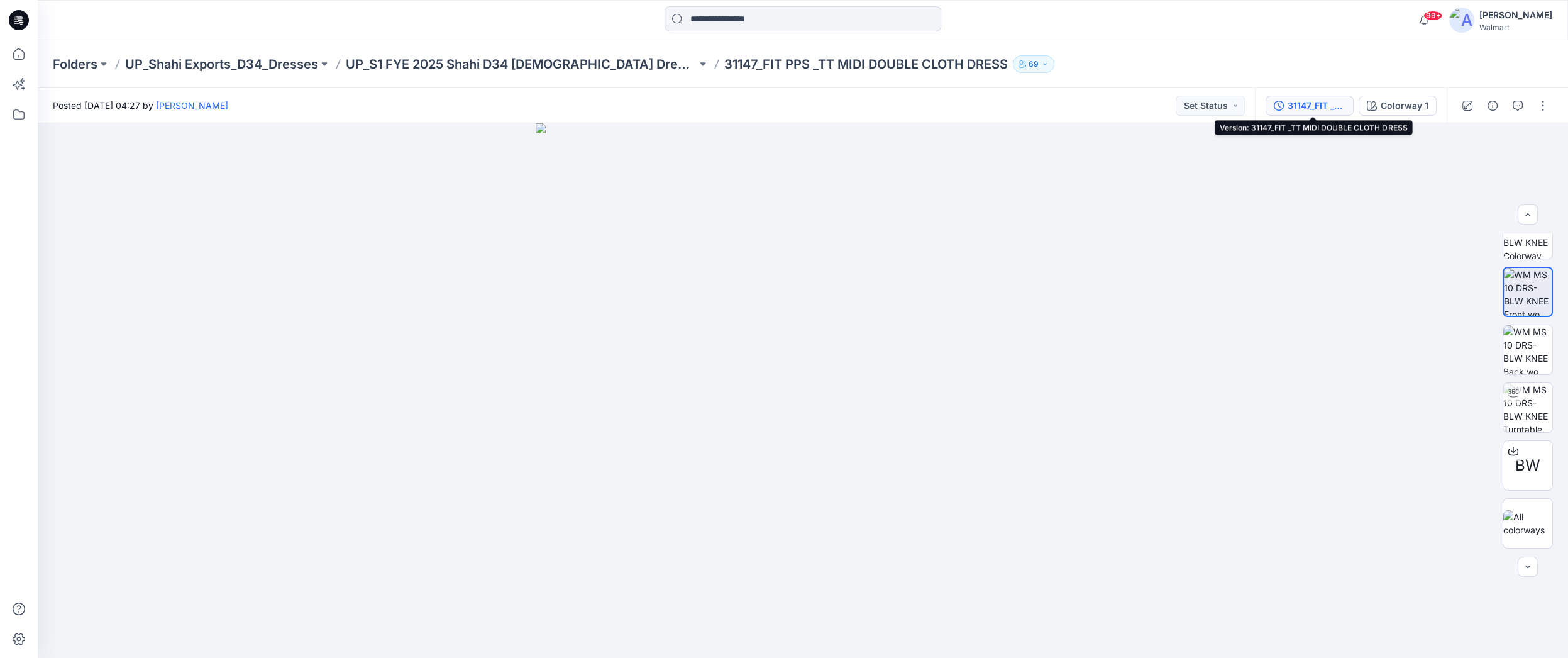
click at [1326, 107] on div "31147_FIT _TT MIDI DOUBLE CLOTH DRESS" at bounding box center [1316, 106] width 58 height 14
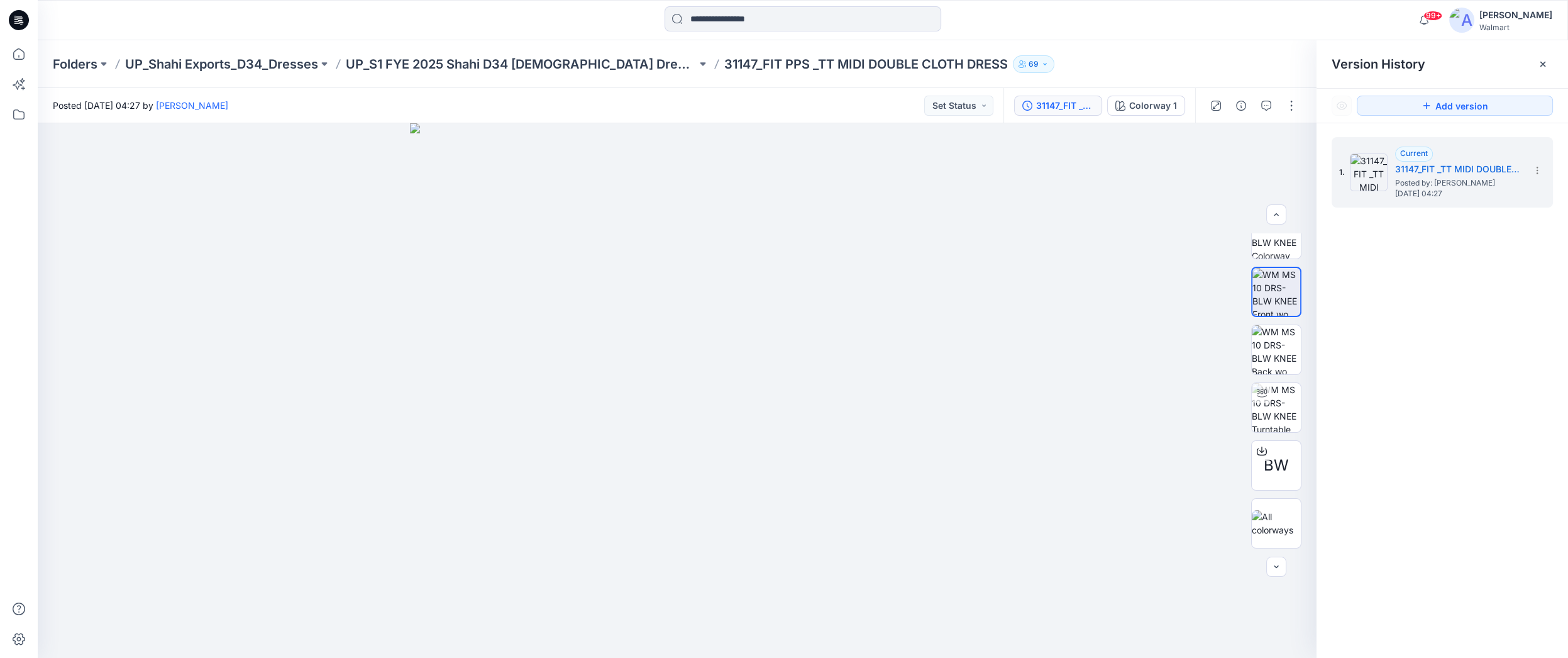
click at [1266, 55] on div "Folders UP_Shahi Exports_D34_Dresses UP_S1 FYE 2025 Shahi D34 [DEMOGRAPHIC_DATA…" at bounding box center [753, 64] width 1402 height 18
click at [1287, 402] on img at bounding box center [1276, 408] width 49 height 49
drag, startPoint x: 695, startPoint y: 313, endPoint x: 697, endPoint y: 446, distance: 133.0
click at [157, 21] on div at bounding box center [228, 20] width 382 height 28
drag, startPoint x: 686, startPoint y: 454, endPoint x: 683, endPoint y: 201, distance: 253.0
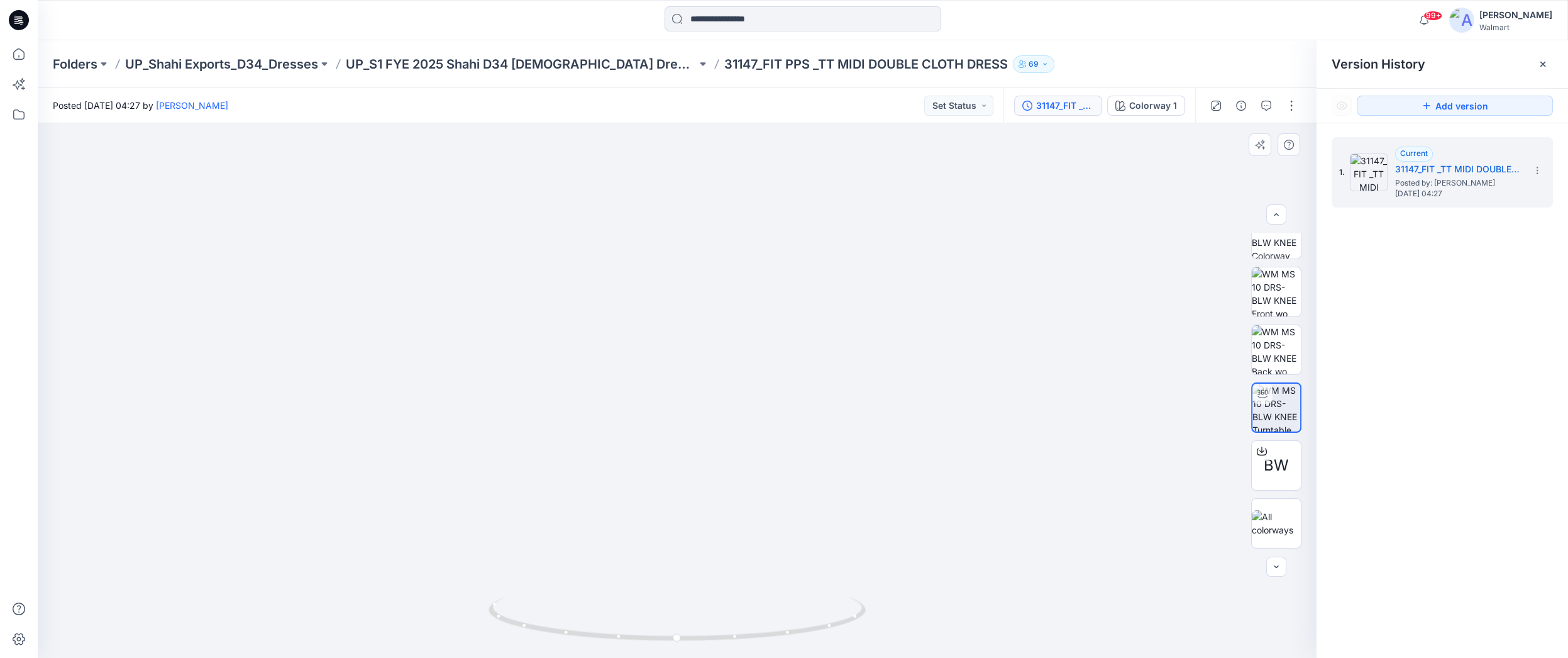
drag, startPoint x: 671, startPoint y: 479, endPoint x: 674, endPoint y: 384, distance: 95.0
drag, startPoint x: 921, startPoint y: 410, endPoint x: 923, endPoint y: 505, distance: 95.0
click at [13, 113] on icon at bounding box center [18, 115] width 11 height 10
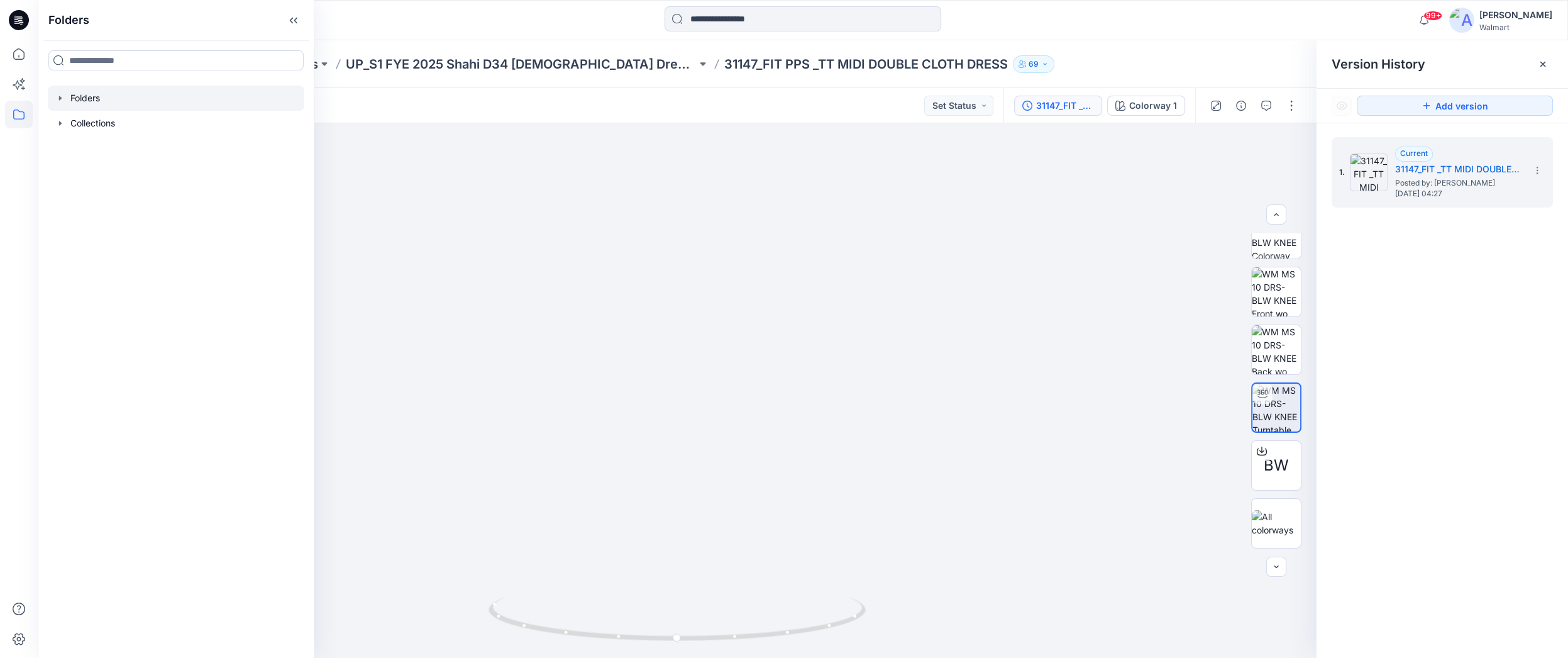
click at [55, 97] on icon "button" at bounding box center [60, 98] width 10 height 10
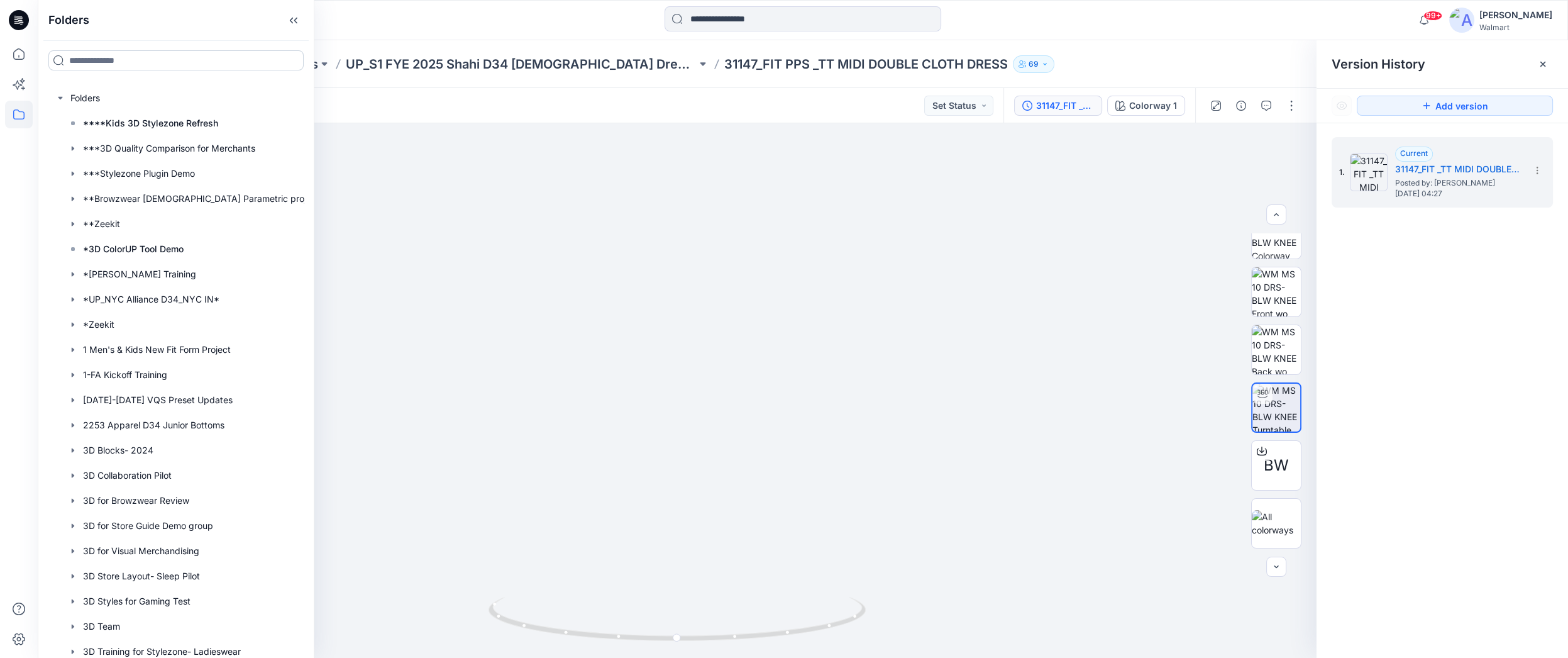
click at [225, 60] on input at bounding box center [176, 60] width 255 height 20
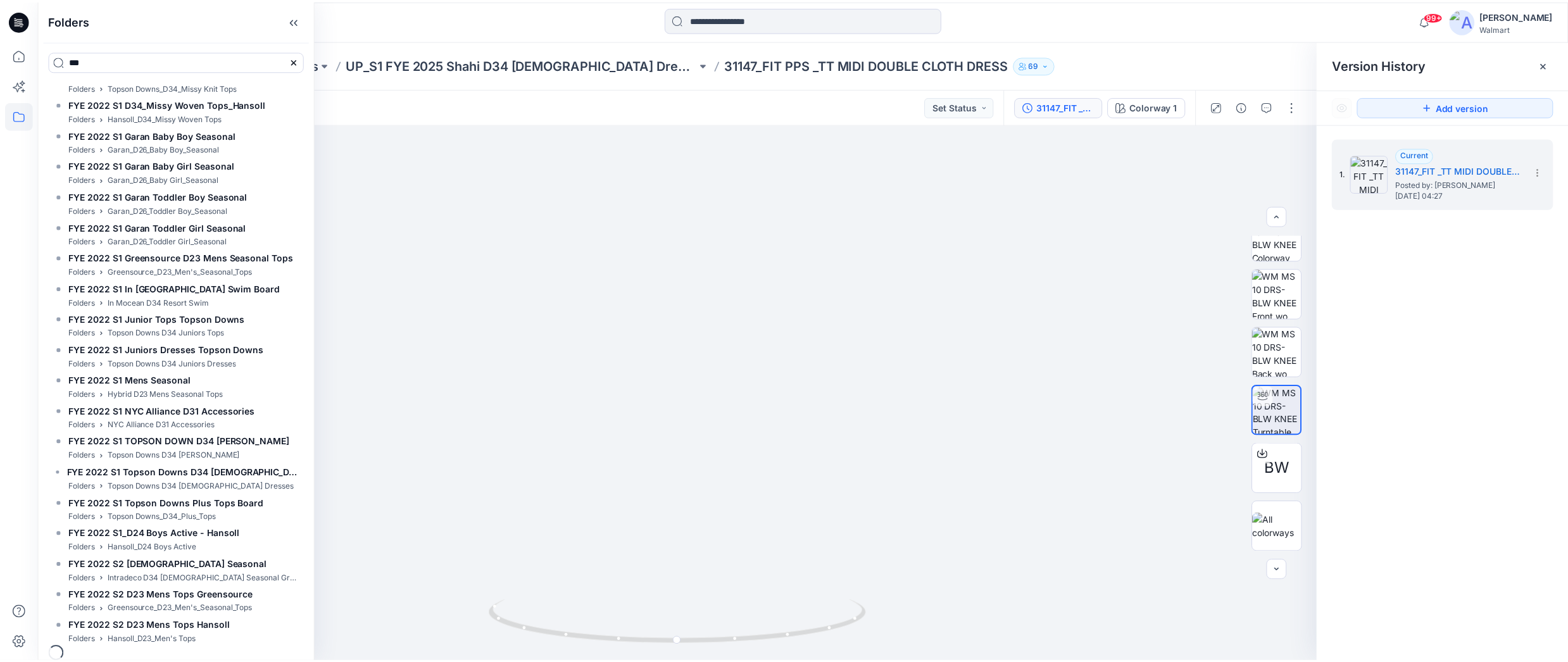
scroll to position [4042, 0]
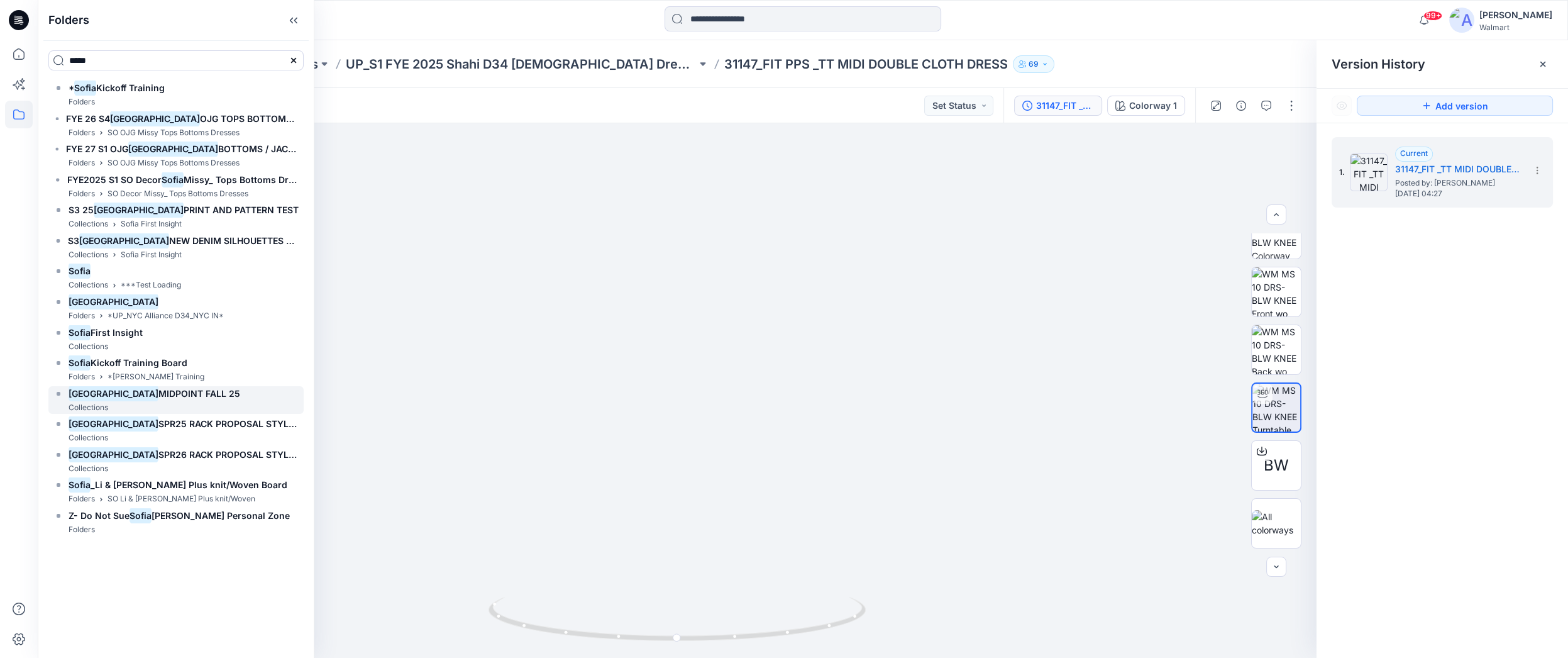
type input "*****"
click at [171, 396] on span "MIDPOINT FALL 25" at bounding box center [199, 394] width 81 height 10
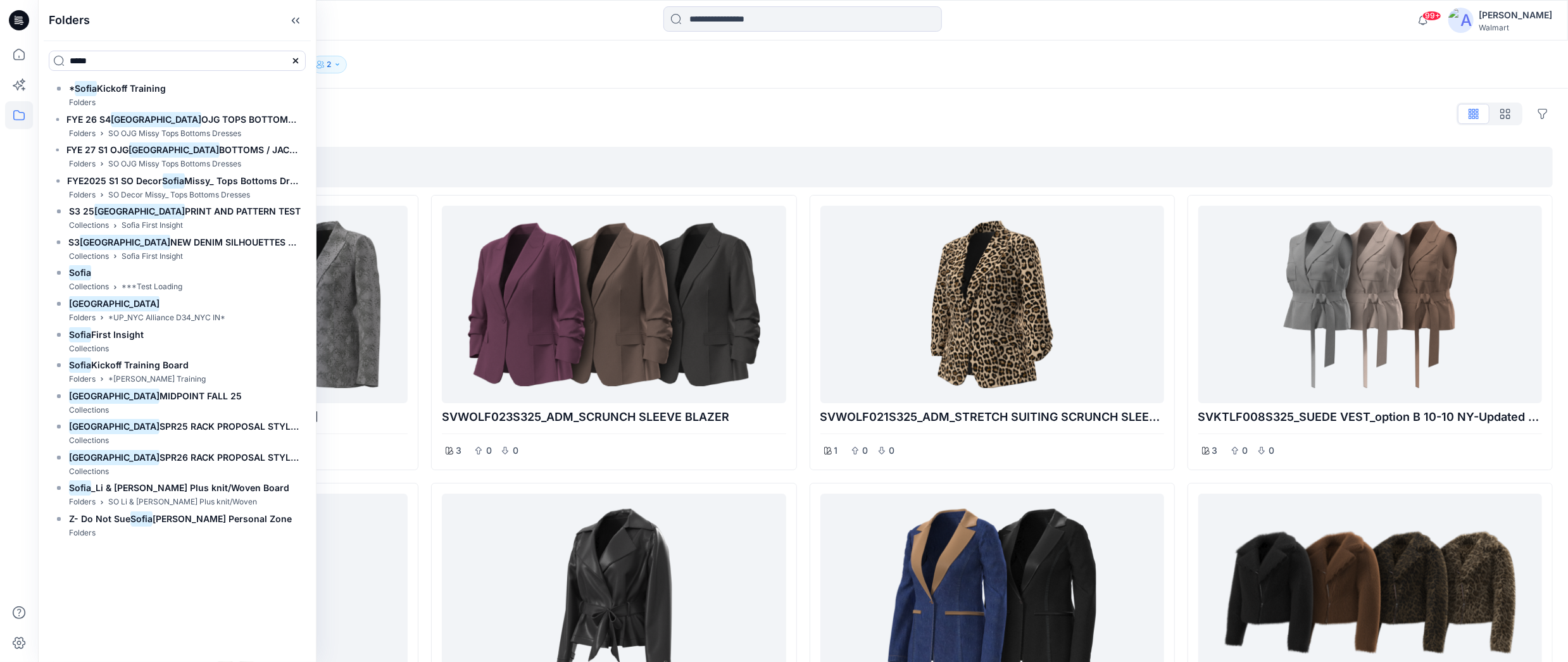
click at [424, 54] on div "Collections SOFIA MIDPOINT FALL 25 2" at bounding box center [803, 64] width 1530 height 48
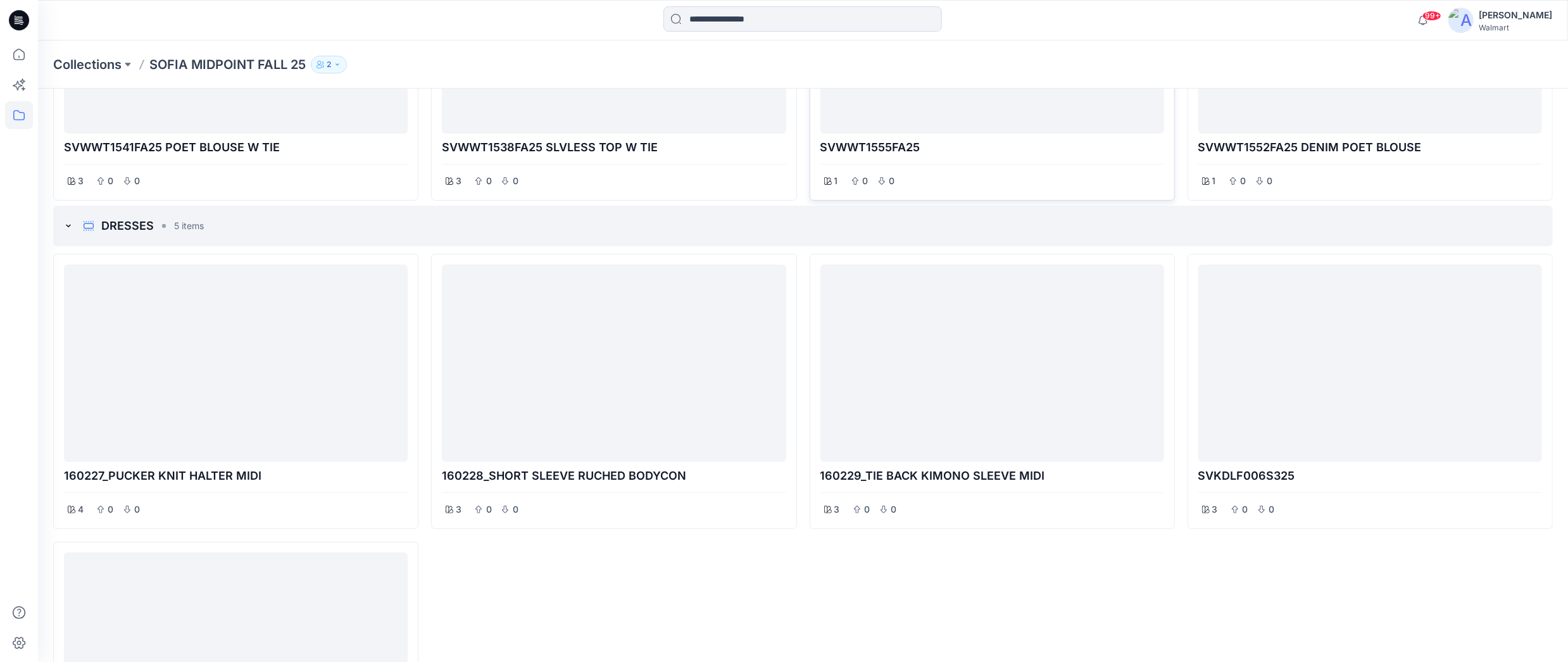
scroll to position [4430, 0]
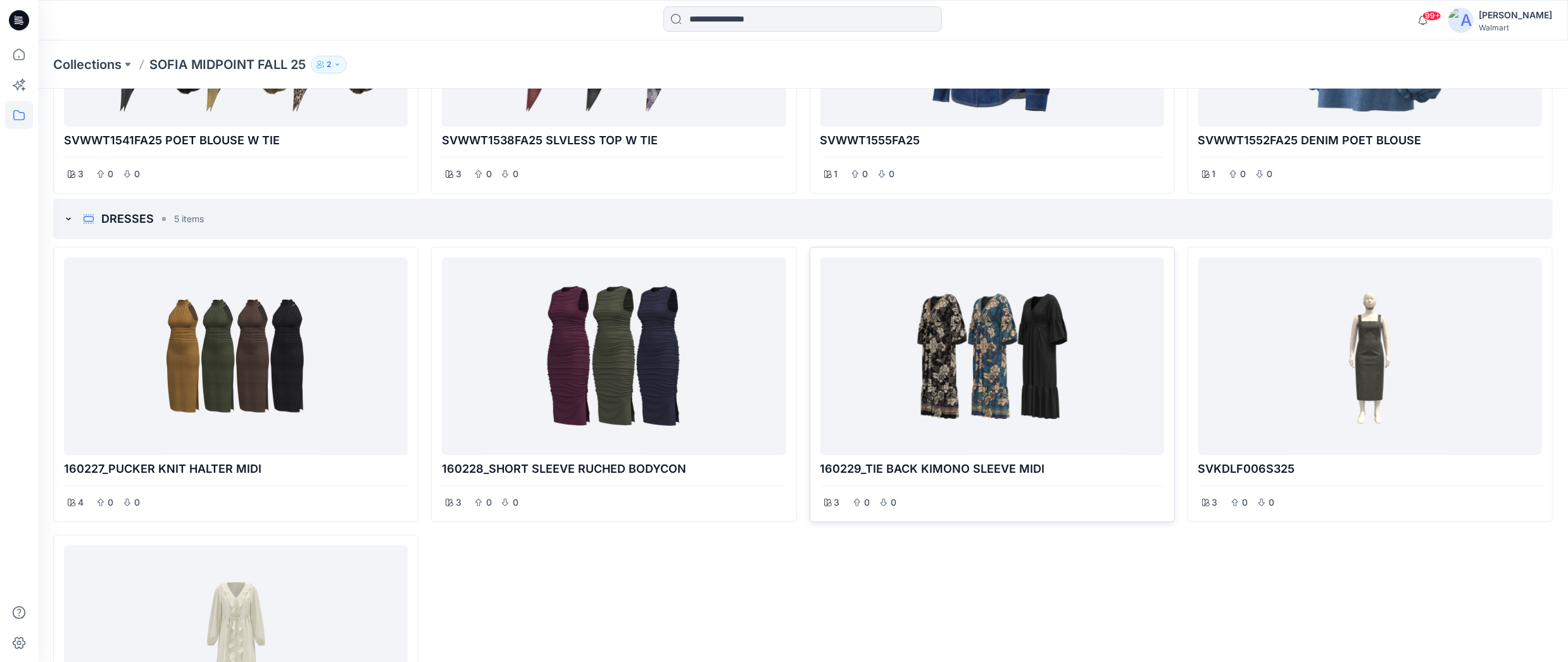
click at [1043, 335] on div at bounding box center [992, 356] width 334 height 188
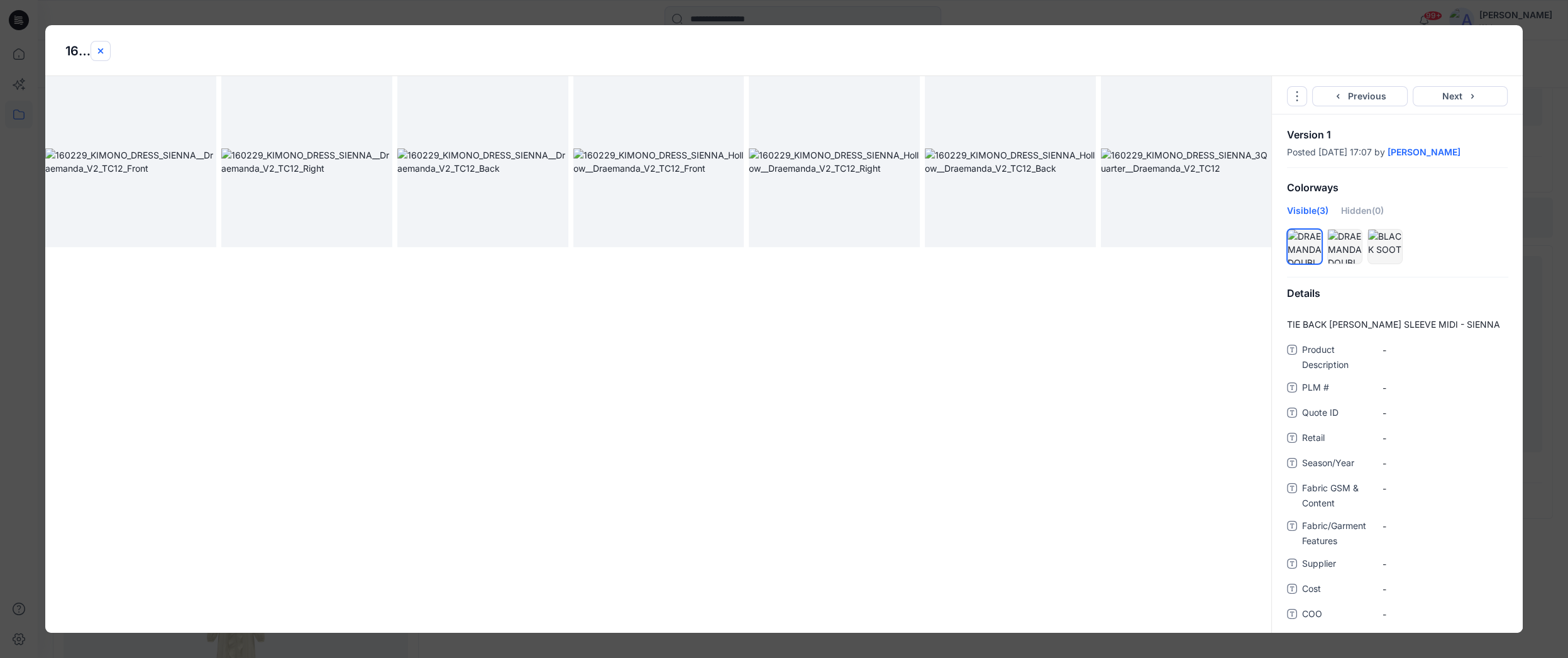
click at [101, 48] on icon "close-btn" at bounding box center [101, 51] width 5 height 5
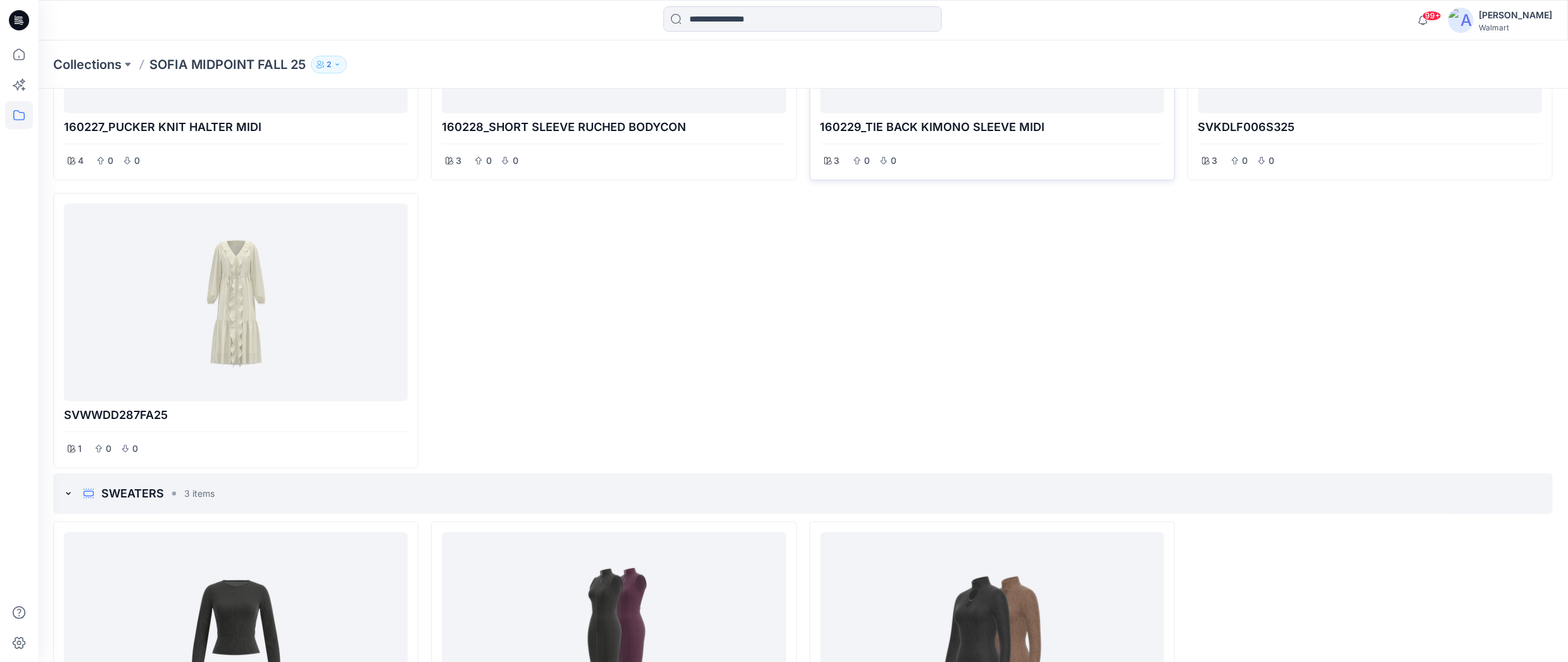
scroll to position [4751, 0]
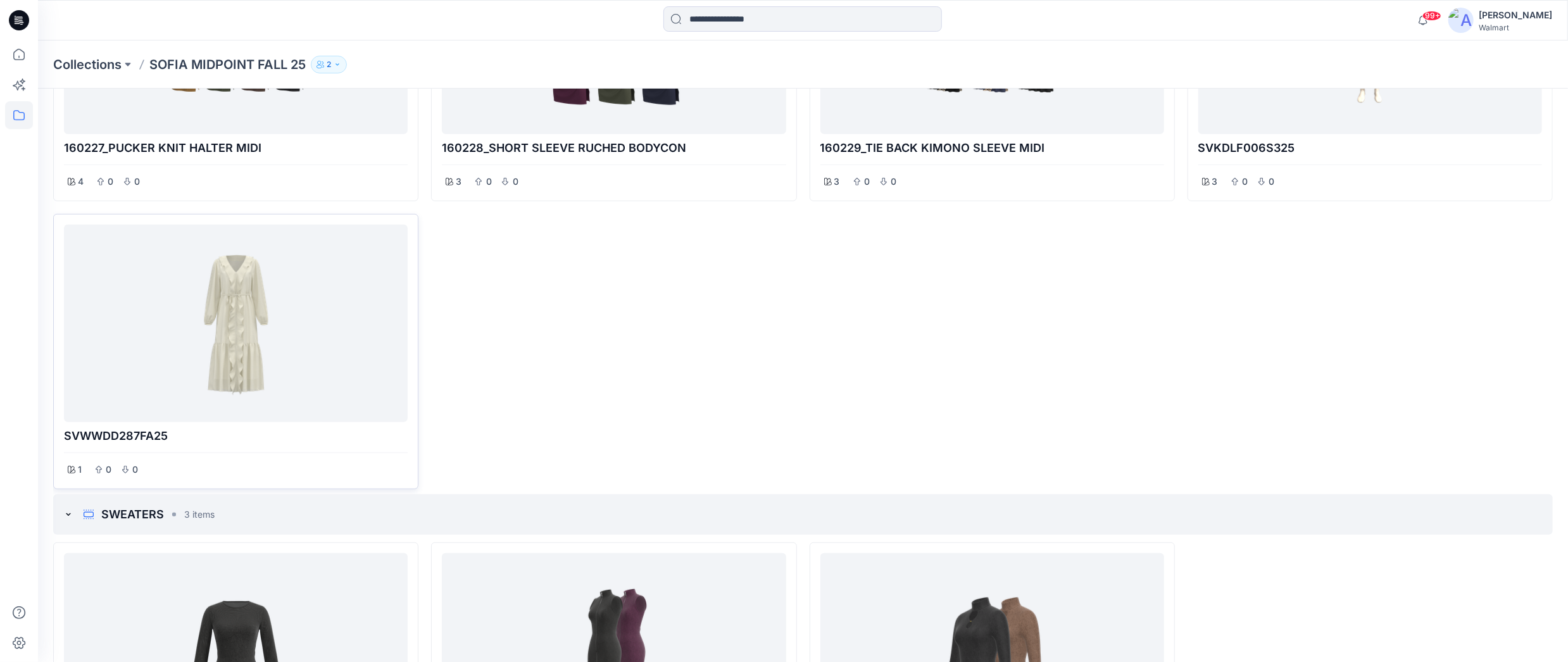
click at [305, 310] on div at bounding box center [235, 323] width 334 height 188
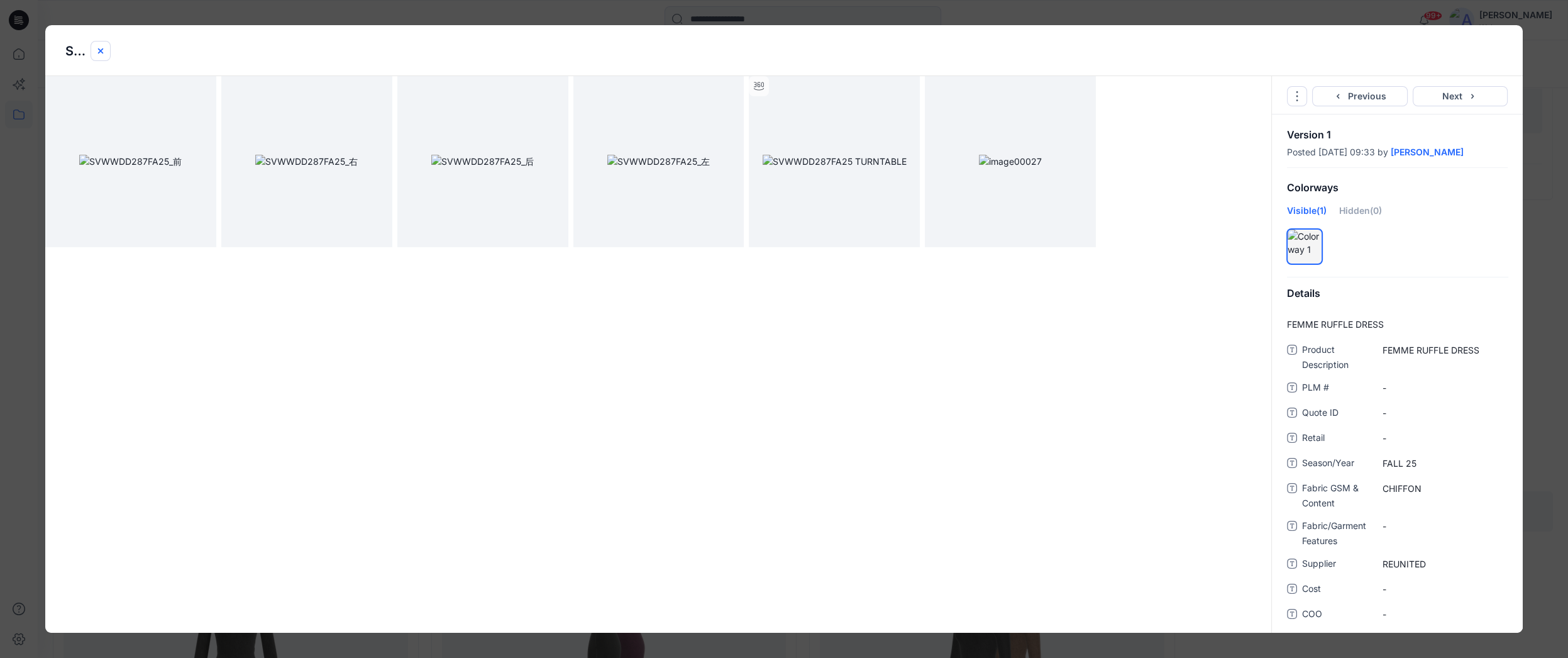
click at [106, 48] on button "close-btn" at bounding box center [101, 51] width 20 height 20
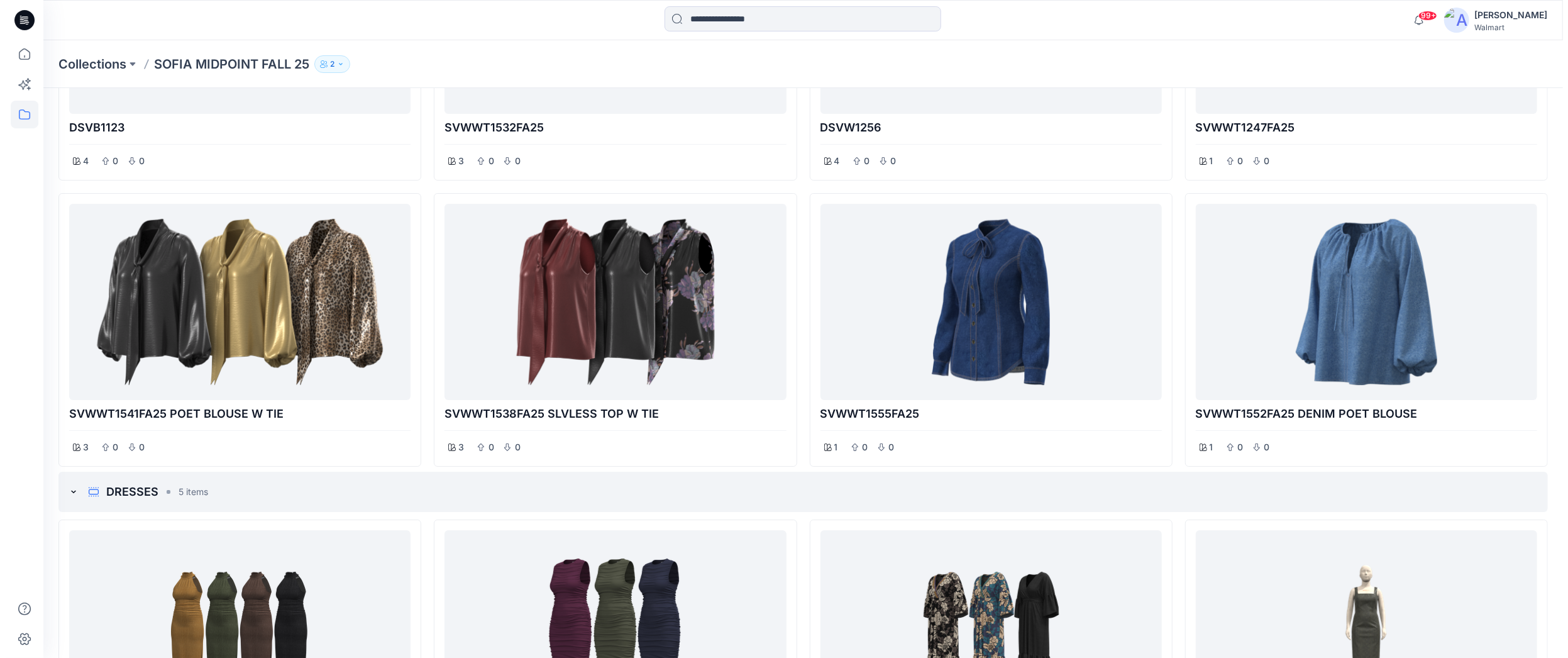
scroll to position [4093, 0]
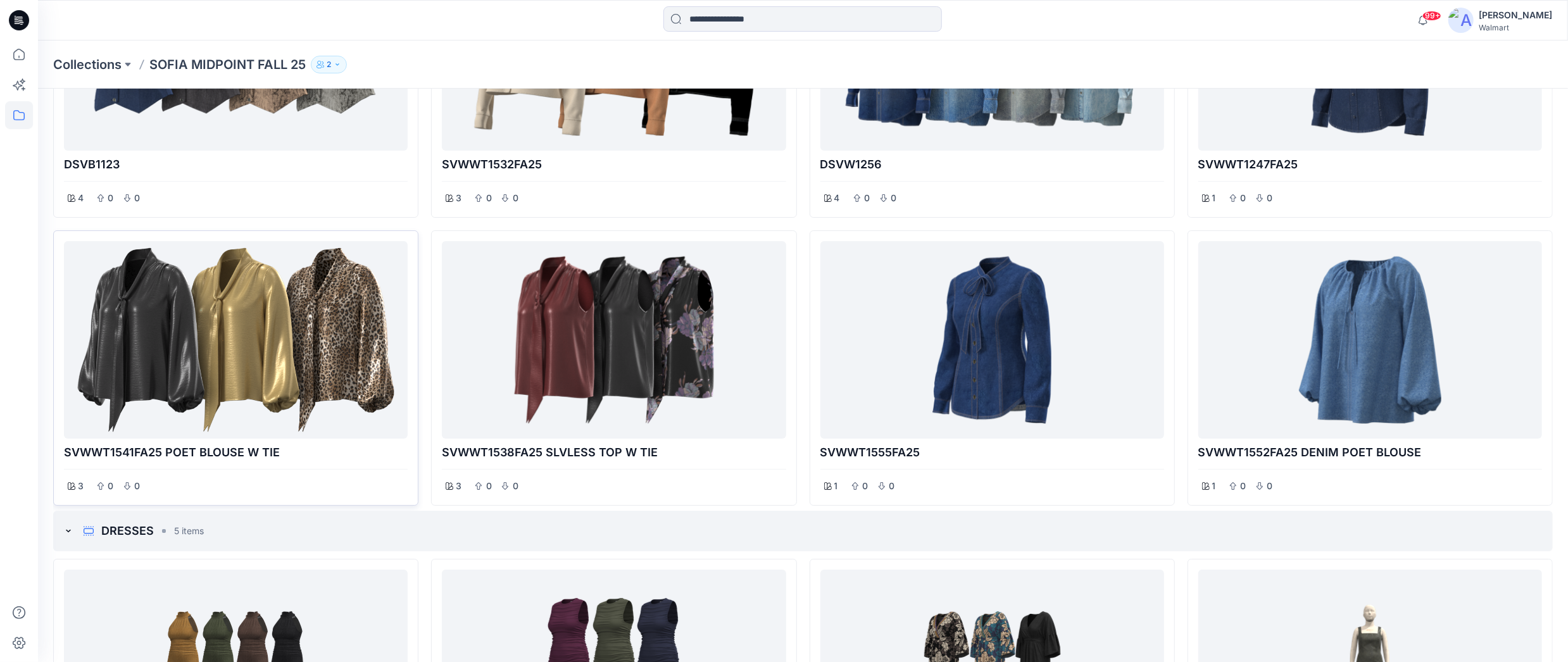
click at [374, 272] on div at bounding box center [235, 340] width 334 height 188
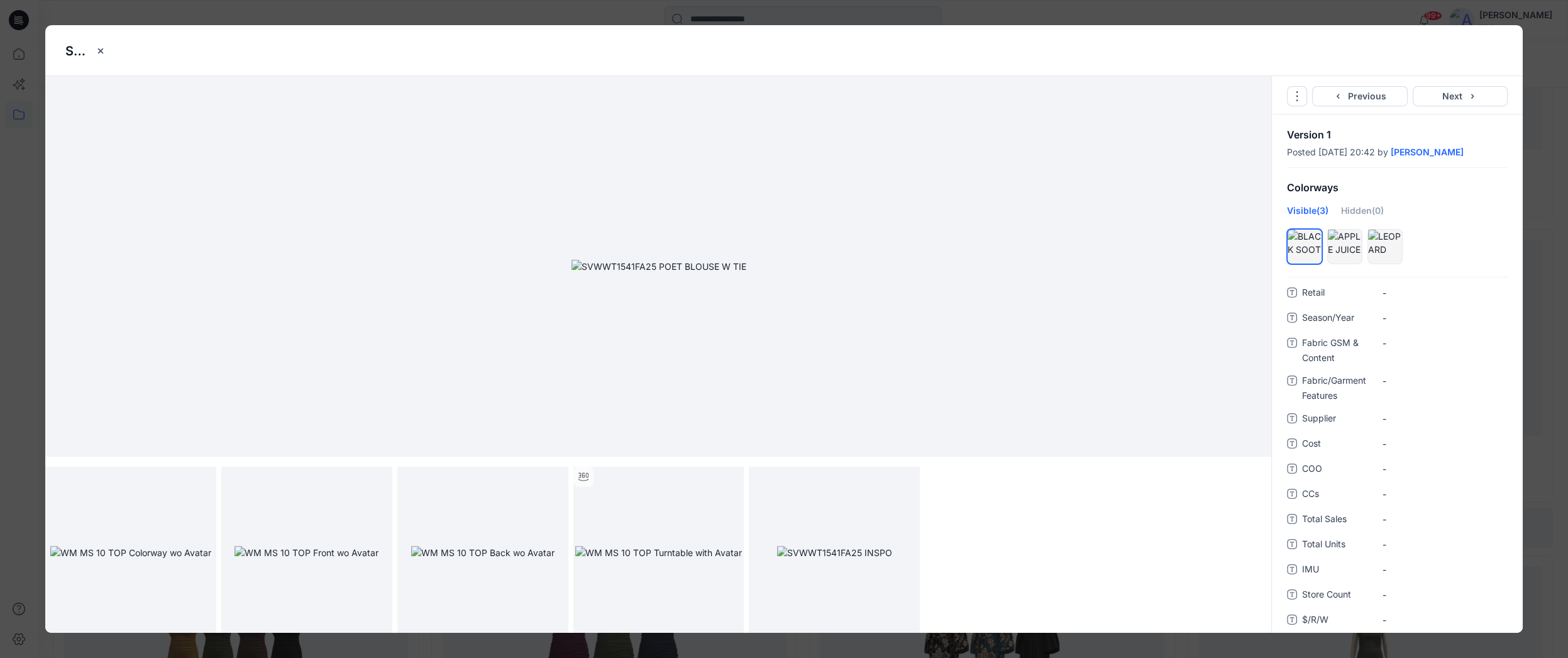
scroll to position [0, 0]
click at [1298, 95] on icon "Options" at bounding box center [1298, 96] width 10 height 10
click at [1297, 121] on link "Go to Original Style" at bounding box center [1297, 126] width 152 height 25
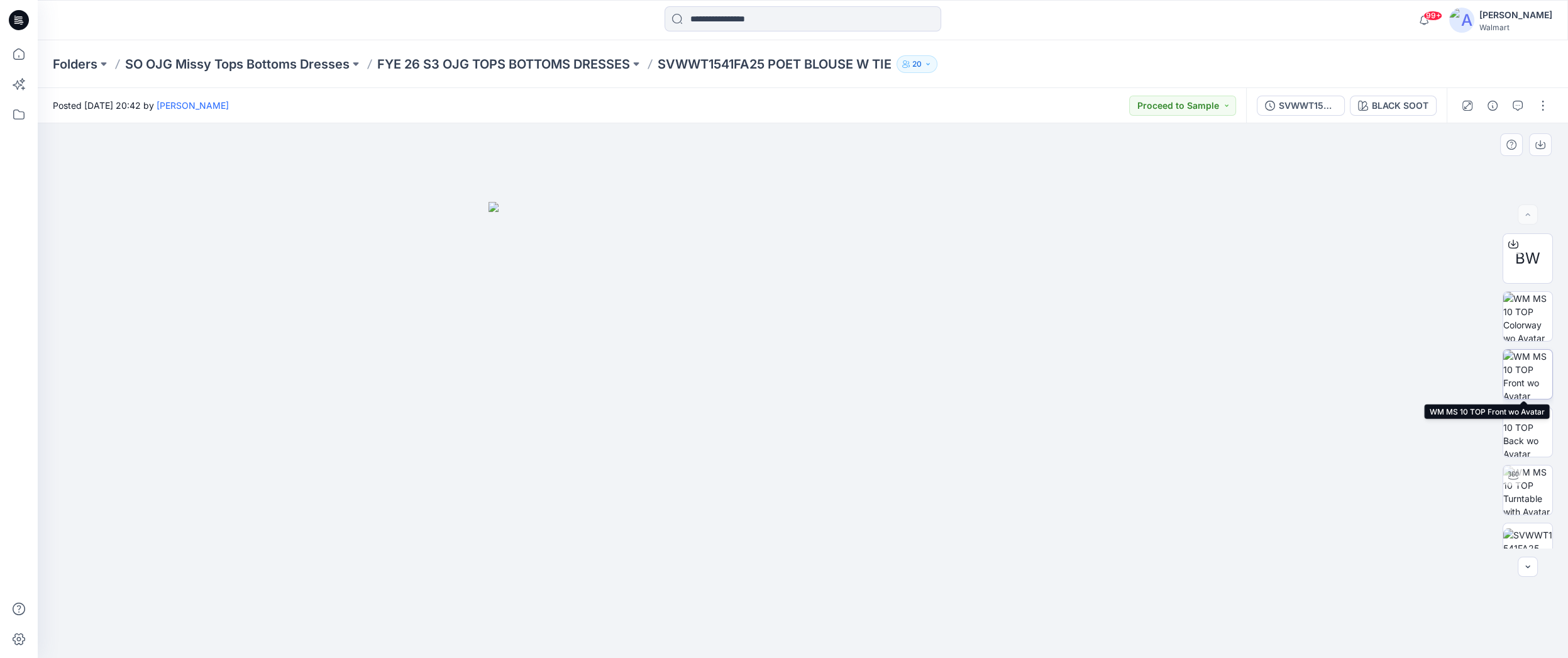
click at [1537, 376] on img at bounding box center [1528, 374] width 49 height 49
click at [1418, 102] on div "BLACK SOOT" at bounding box center [1400, 106] width 57 height 14
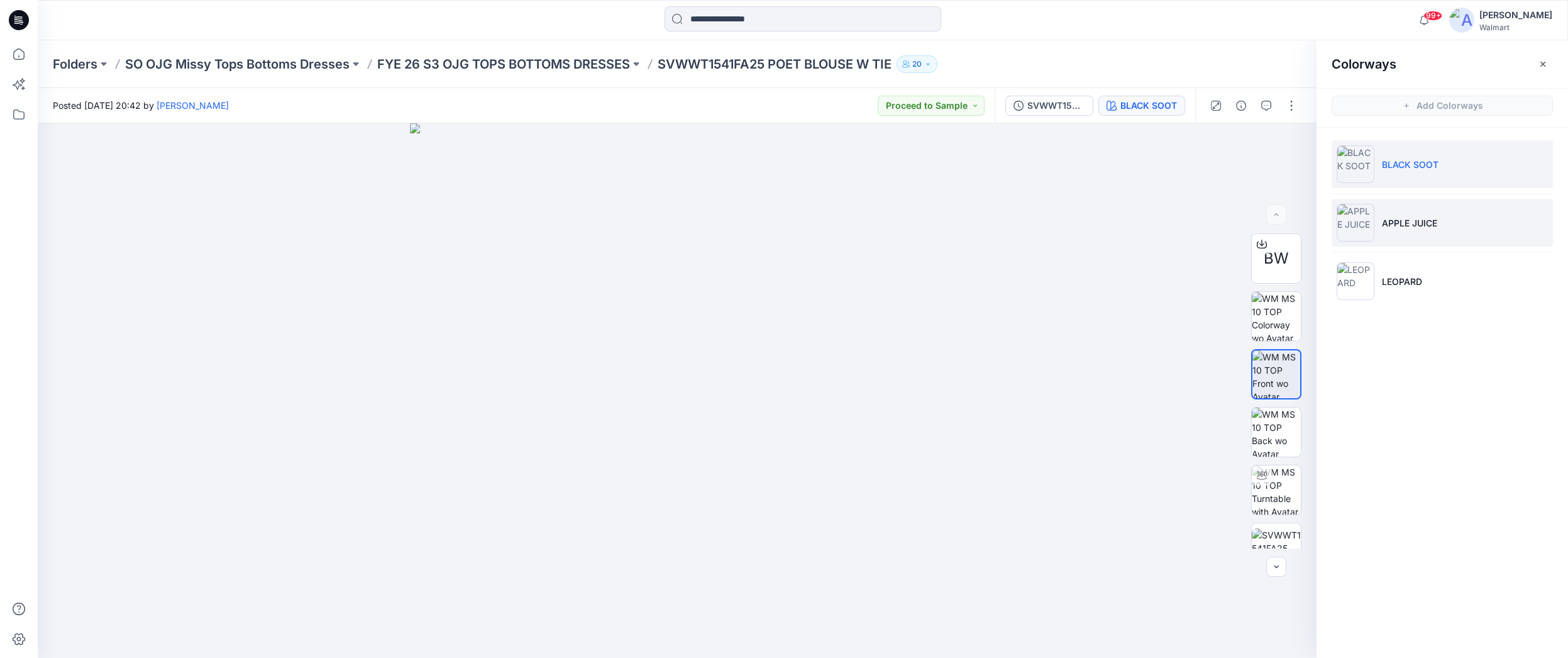
click at [1422, 214] on li "APPLE JUICE" at bounding box center [1442, 222] width 221 height 48
